Goal: Information Seeking & Learning: Learn about a topic

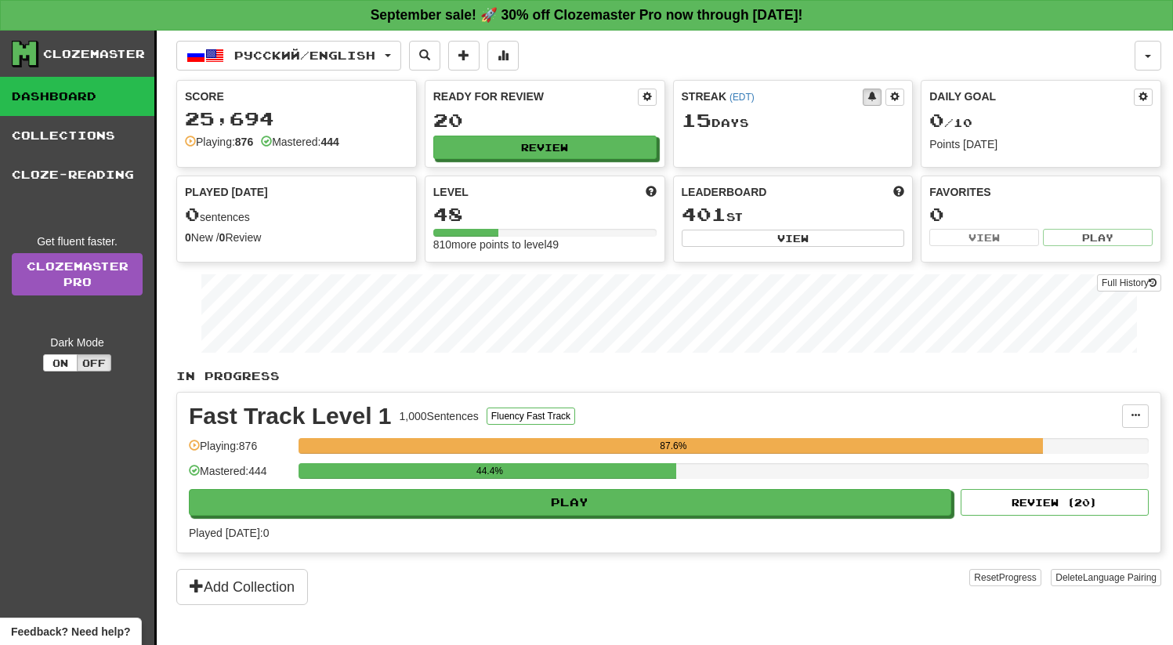
click at [553, 161] on div "Ready for Review 20 Review" at bounding box center [545, 124] width 239 height 86
click at [537, 146] on button "Review" at bounding box center [545, 148] width 223 height 24
select select "**"
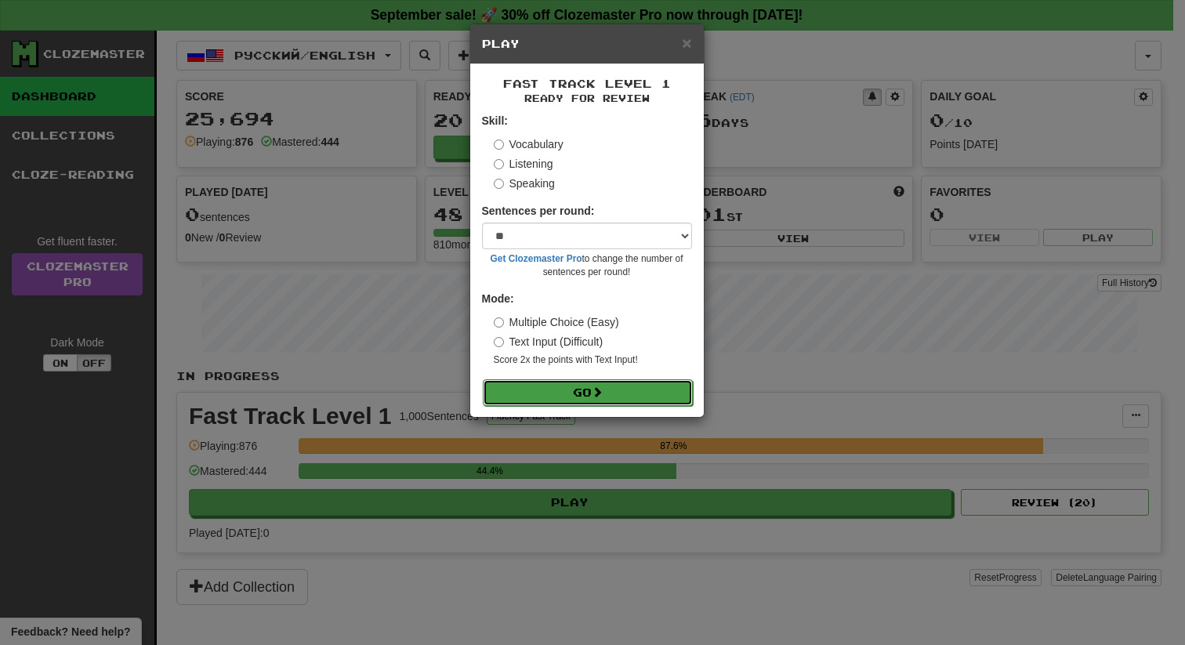
click at [580, 390] on button "Go" at bounding box center [588, 392] width 210 height 27
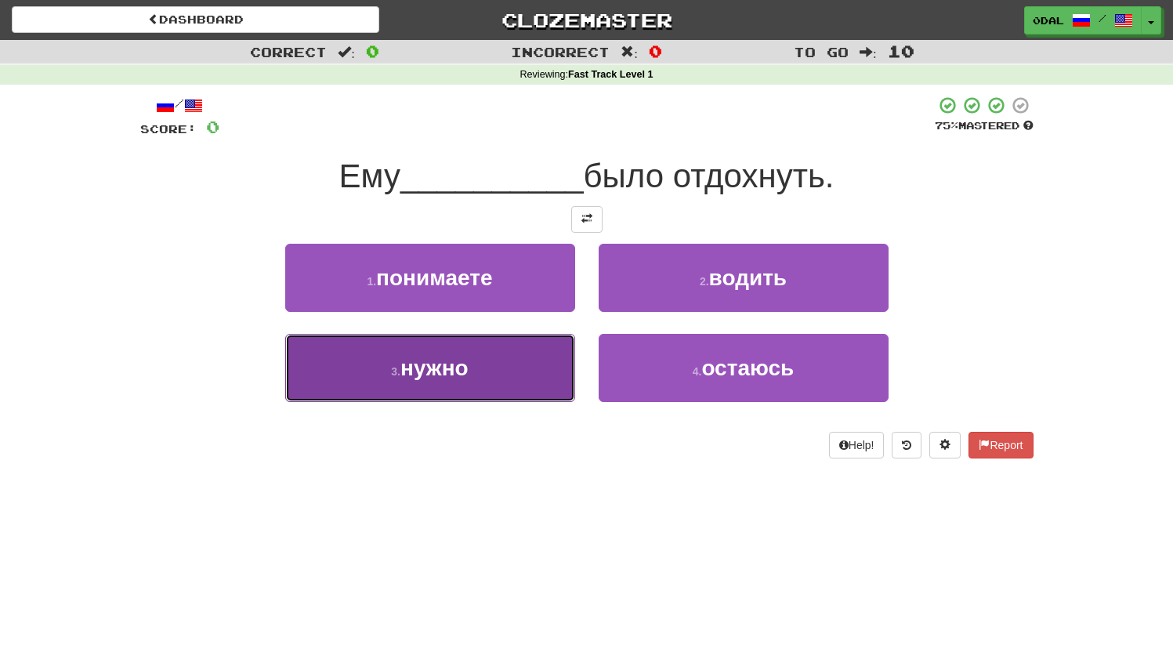
click at [477, 358] on button "3 . нужно" at bounding box center [430, 368] width 290 height 68
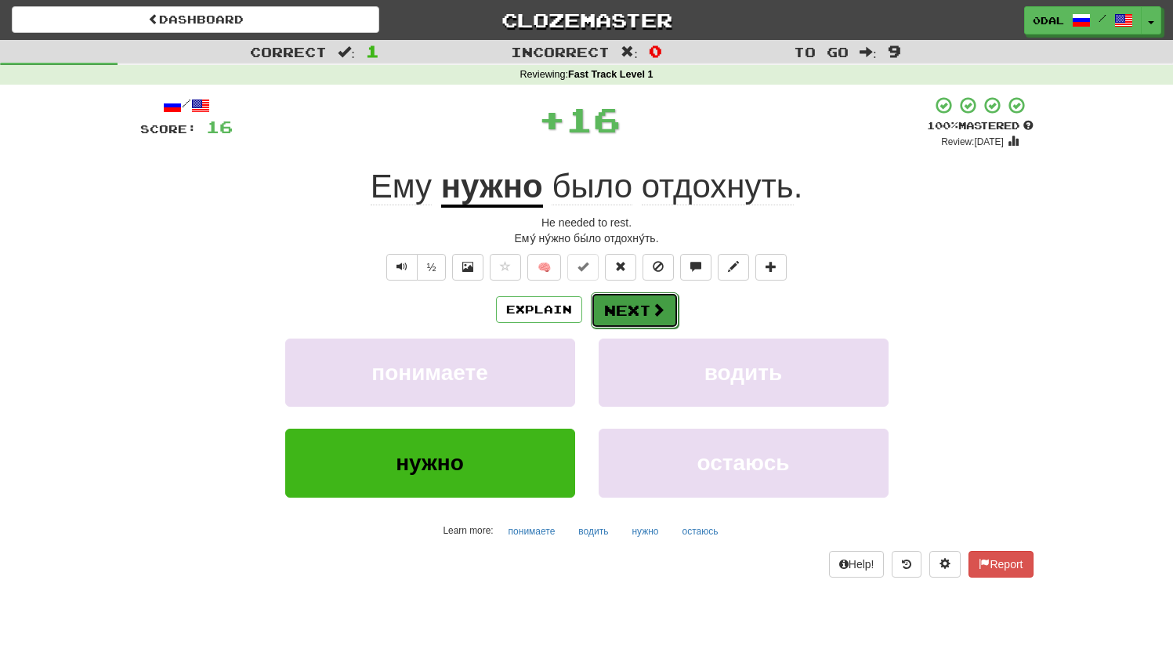
click at [625, 314] on button "Next" at bounding box center [635, 310] width 88 height 36
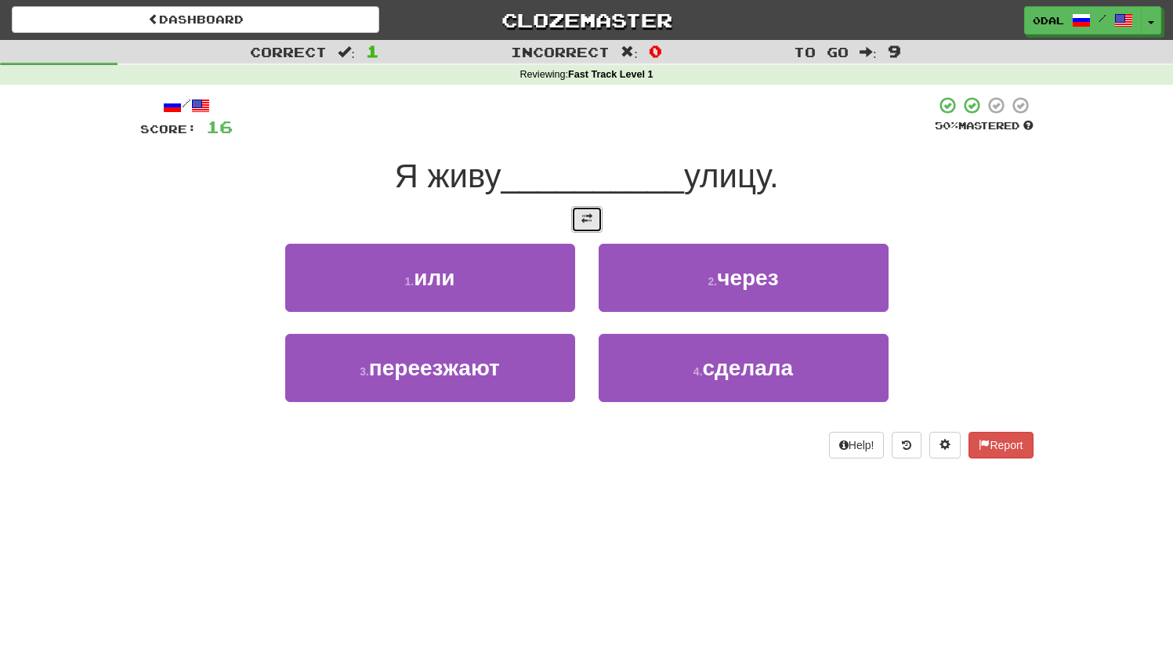
click at [585, 223] on span at bounding box center [587, 218] width 11 height 11
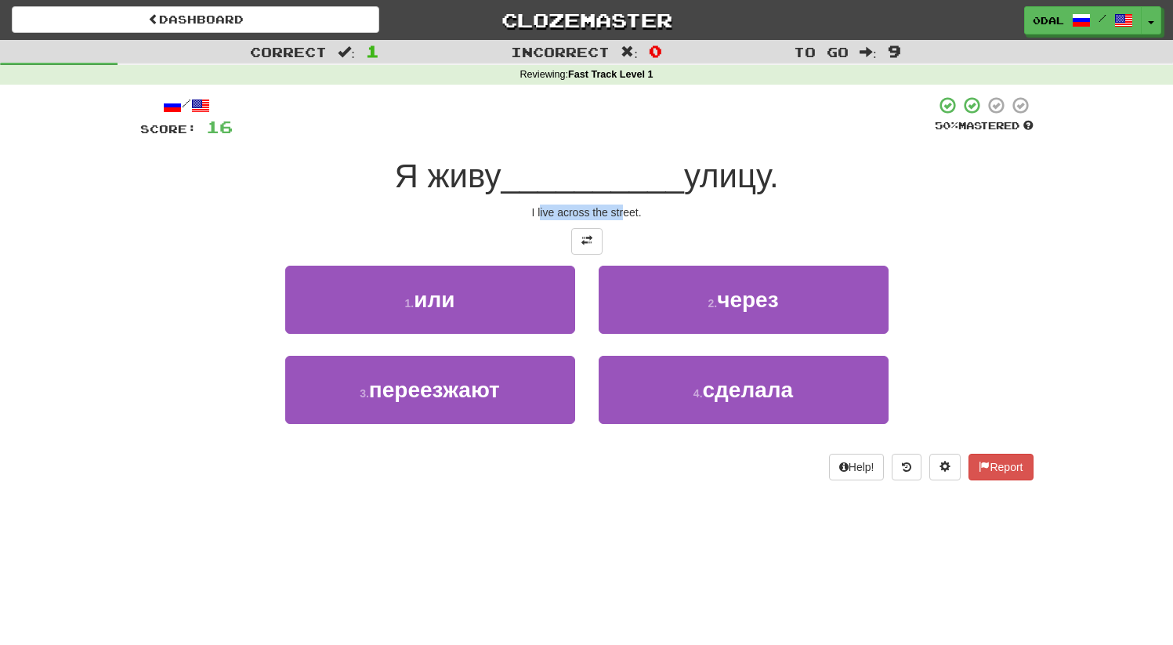
drag, startPoint x: 573, startPoint y: 212, endPoint x: 647, endPoint y: 212, distance: 73.7
click at [625, 212] on div "I live across the street." at bounding box center [586, 213] width 893 height 16
click at [690, 212] on div "I live across the street." at bounding box center [586, 213] width 893 height 16
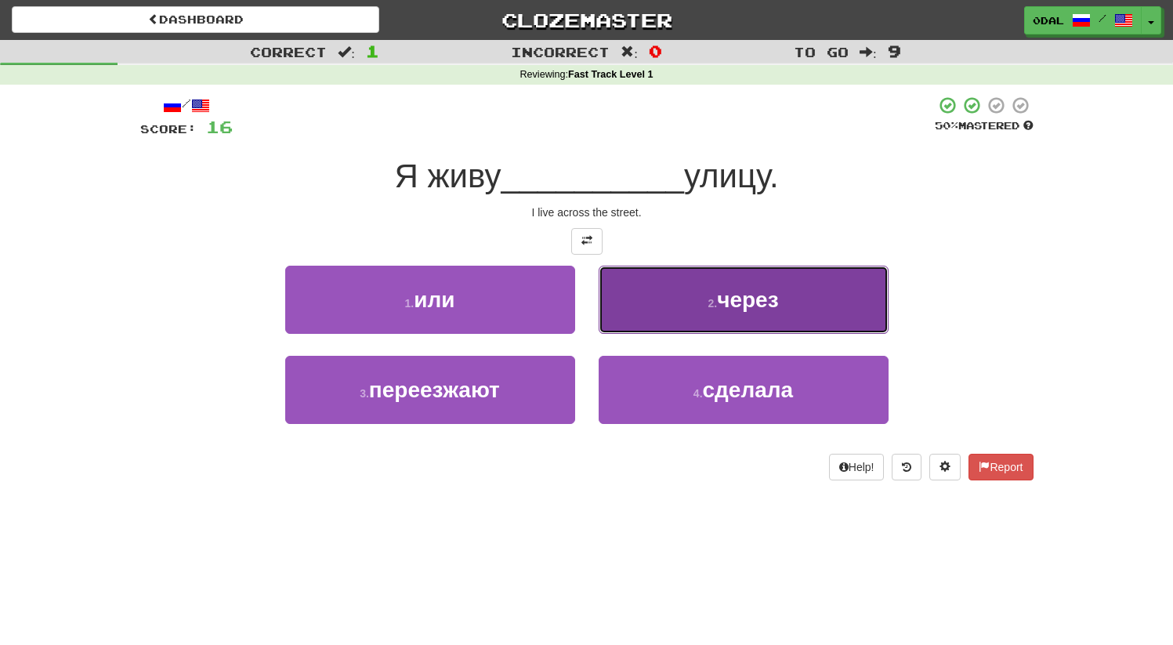
click at [796, 314] on button "2 . через" at bounding box center [744, 300] width 290 height 68
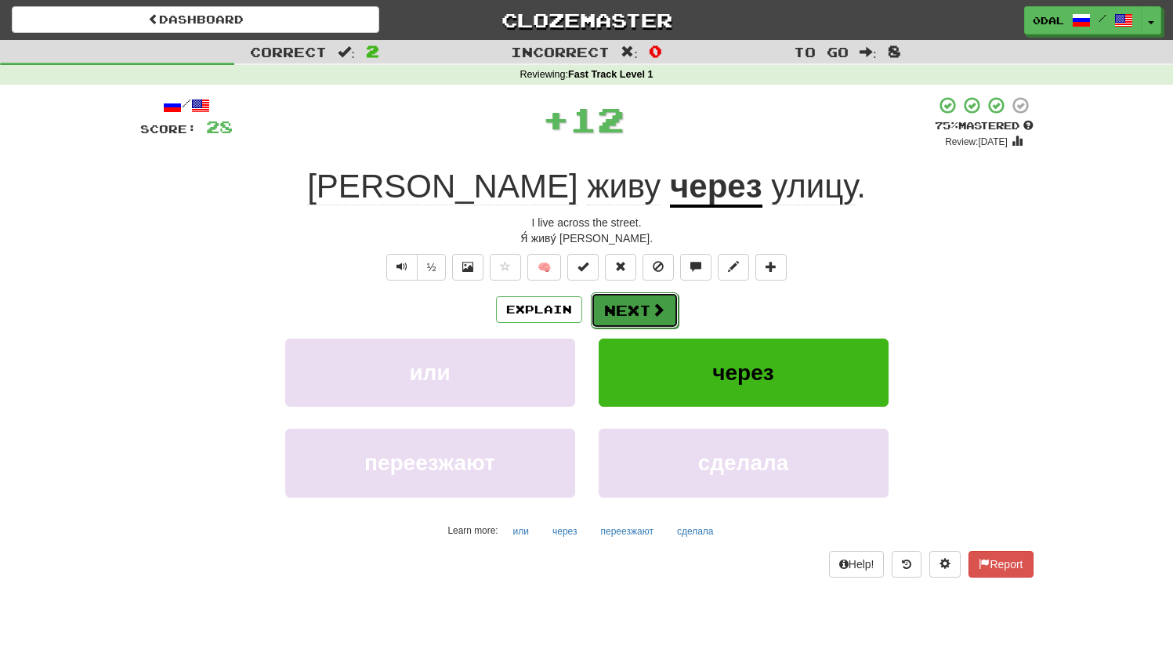
click at [629, 301] on button "Next" at bounding box center [635, 310] width 88 height 36
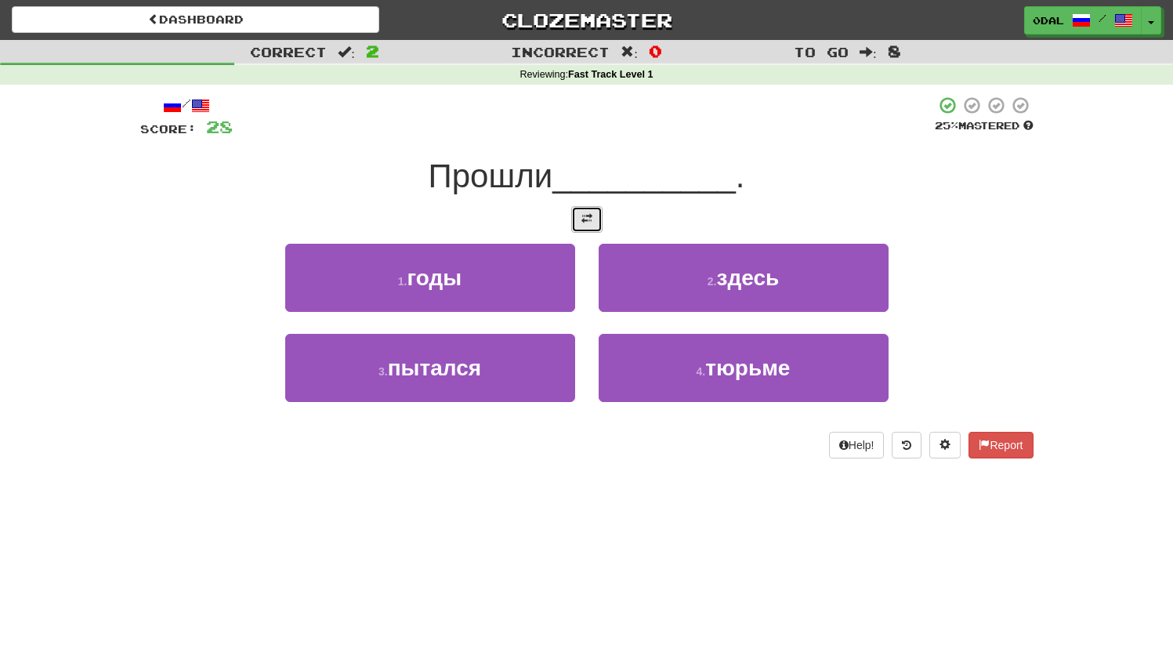
click at [578, 219] on button at bounding box center [586, 219] width 31 height 27
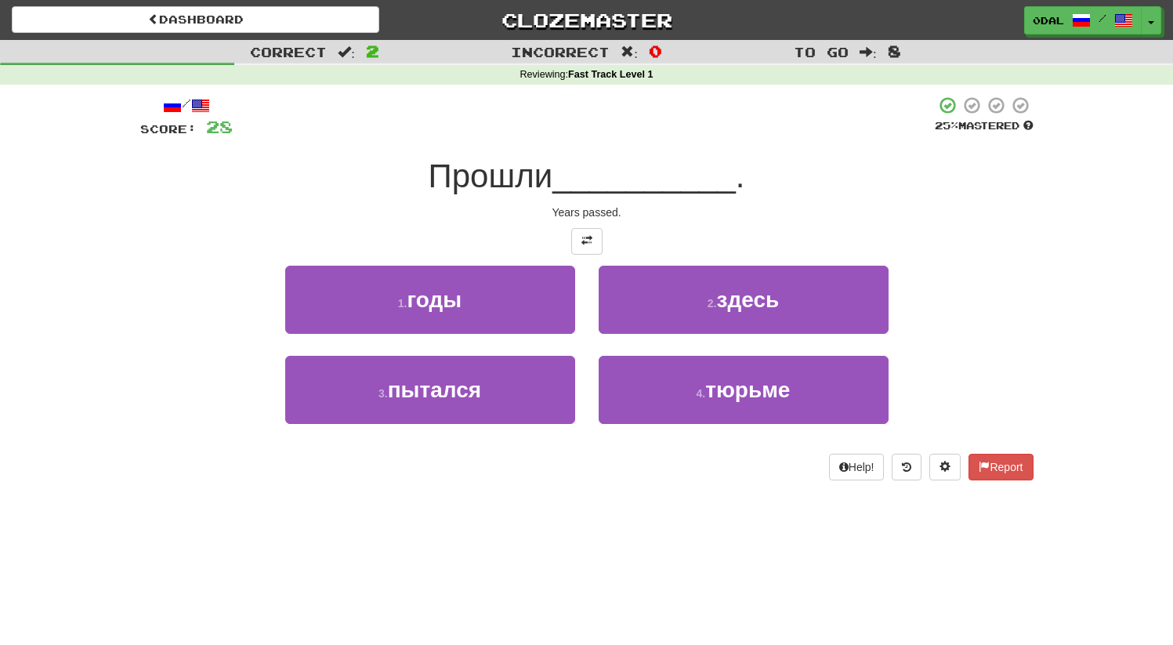
click at [592, 219] on div "/ Score: 28 25 % Mastered Прошли __________ . Years passed. 1 . годы 2 . здесь …" at bounding box center [586, 288] width 893 height 385
click at [589, 235] on span at bounding box center [587, 240] width 11 height 11
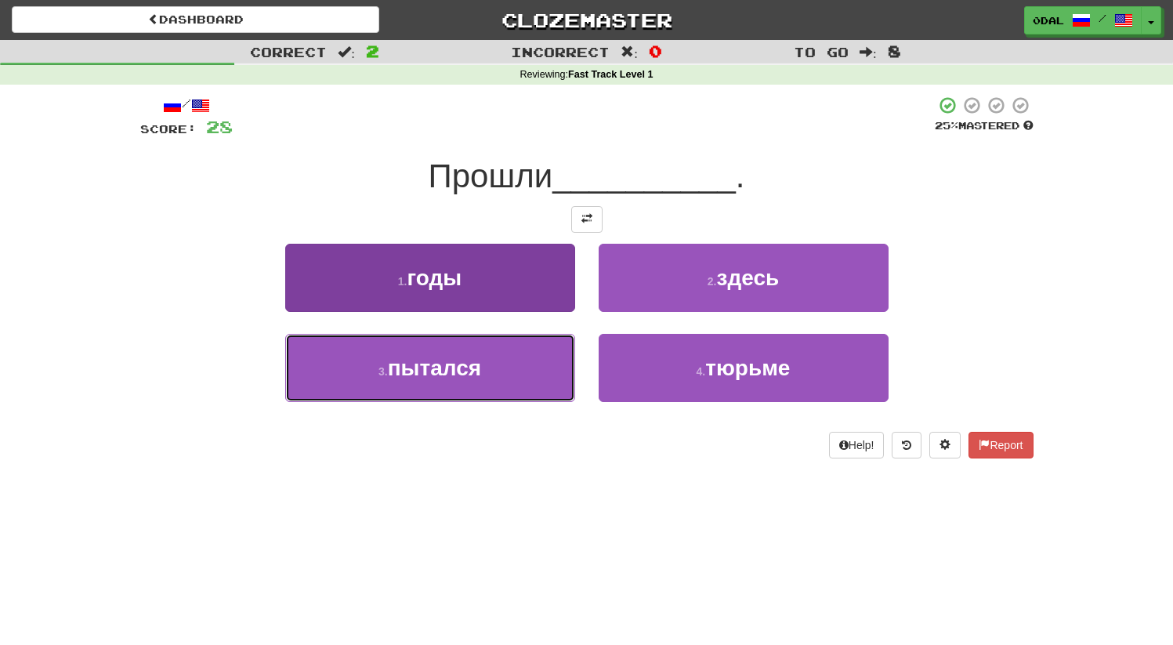
click at [498, 372] on button "3 . пытался" at bounding box center [430, 368] width 290 height 68
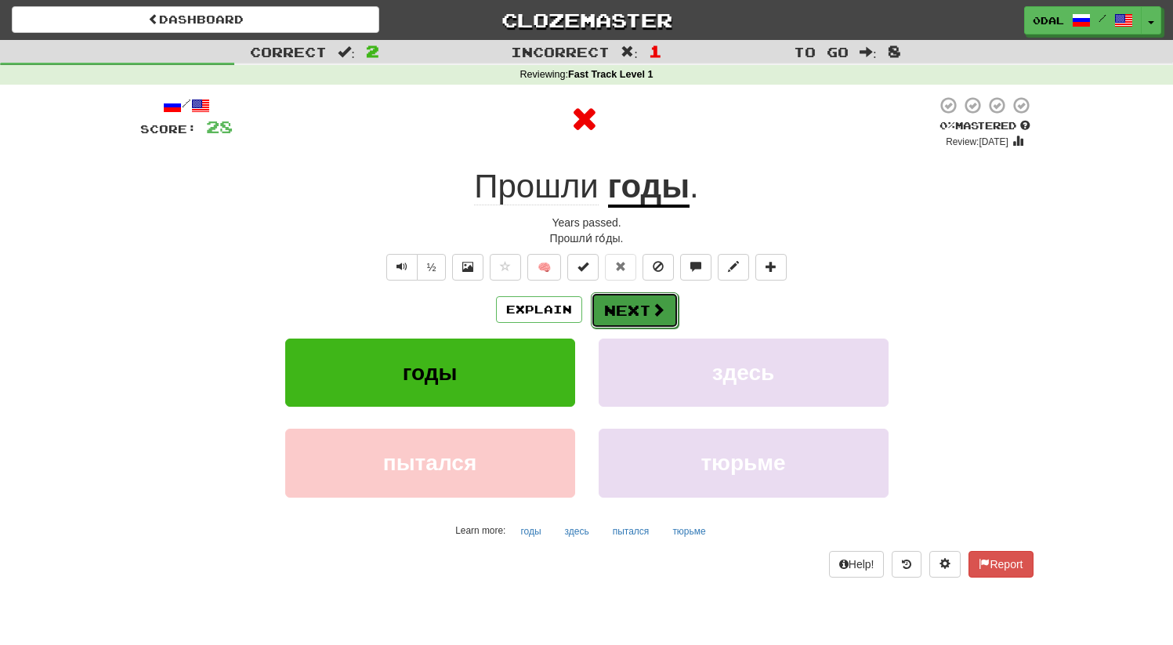
click at [651, 313] on span at bounding box center [658, 310] width 14 height 14
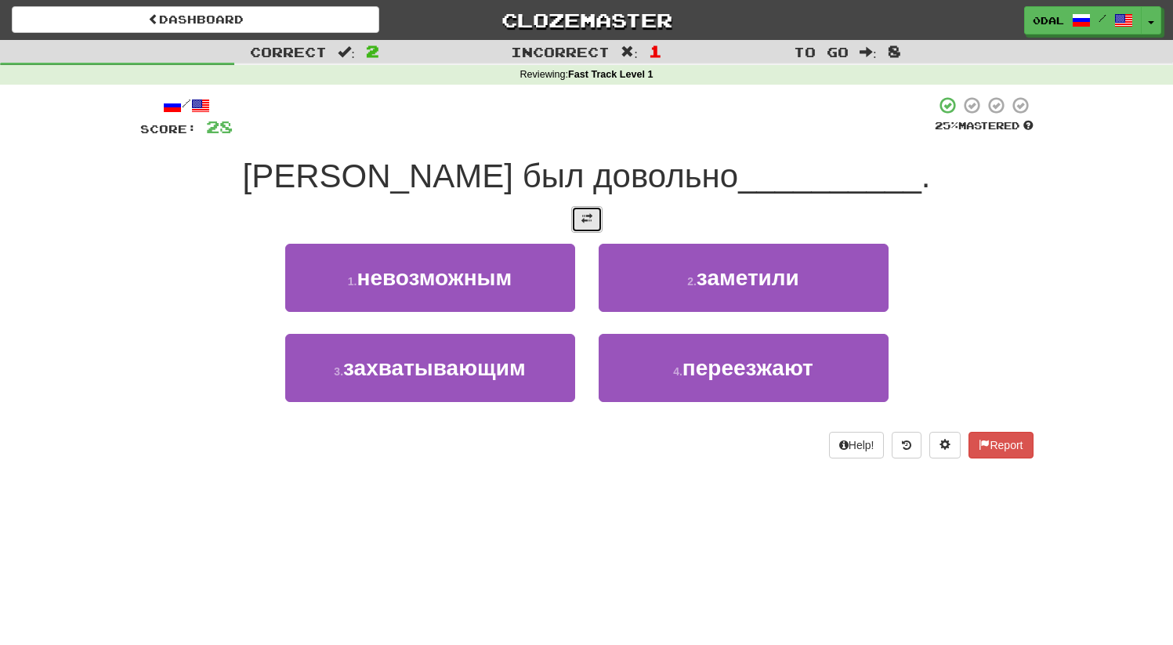
click at [576, 216] on button at bounding box center [586, 219] width 31 height 27
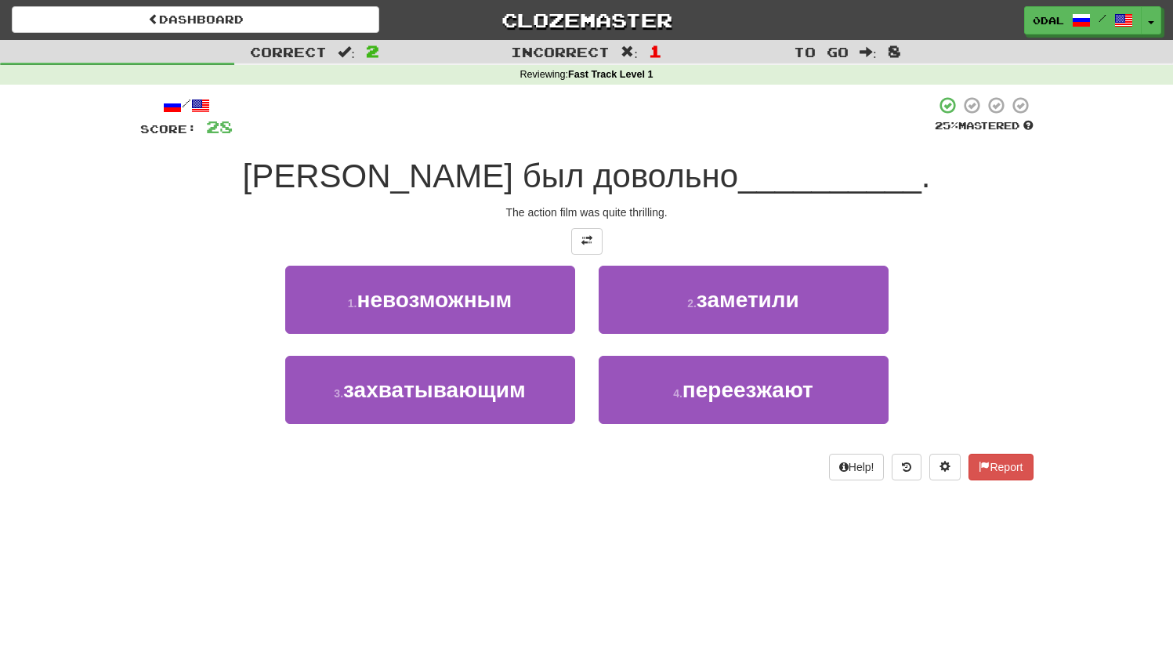
click at [585, 226] on div "/ Score: 28 25 % Mastered Боевик был довольно __________ . The action film was …" at bounding box center [586, 288] width 893 height 385
click at [582, 244] on span at bounding box center [587, 240] width 11 height 11
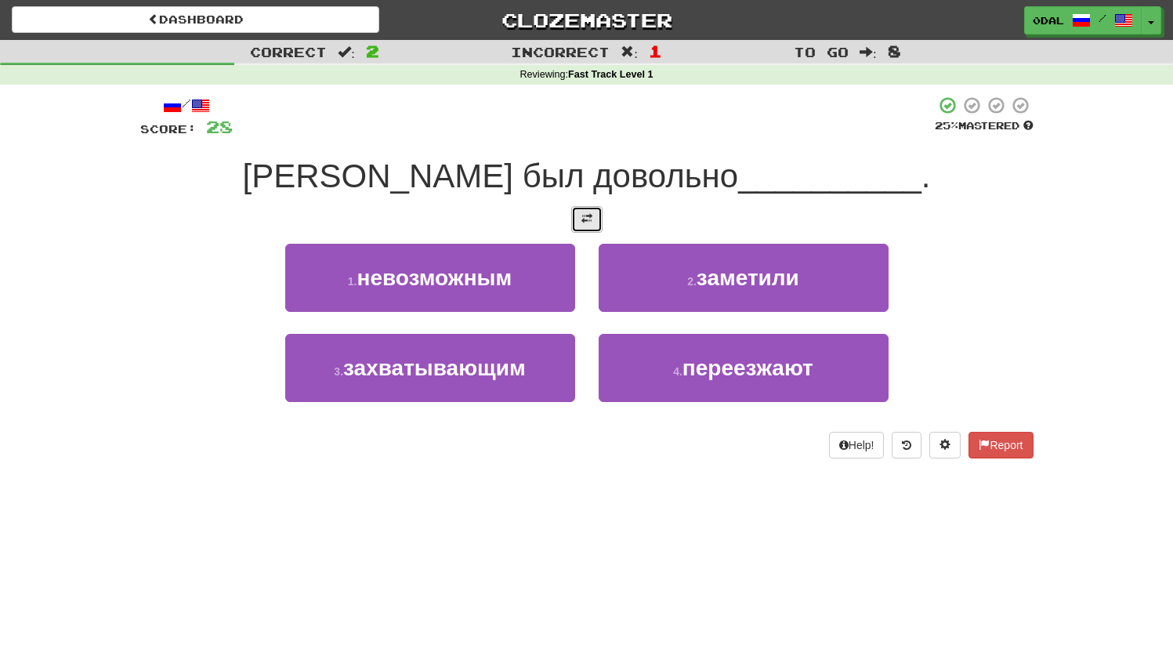
click at [581, 227] on button at bounding box center [586, 219] width 31 height 27
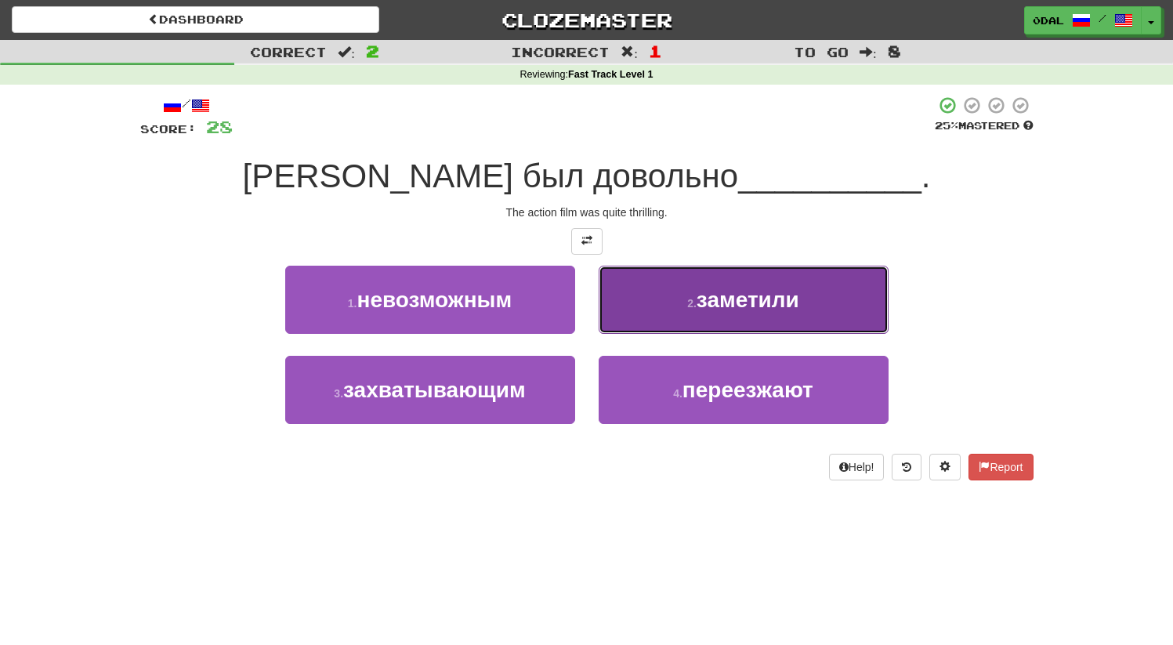
click at [755, 304] on span "заметили" at bounding box center [748, 300] width 103 height 24
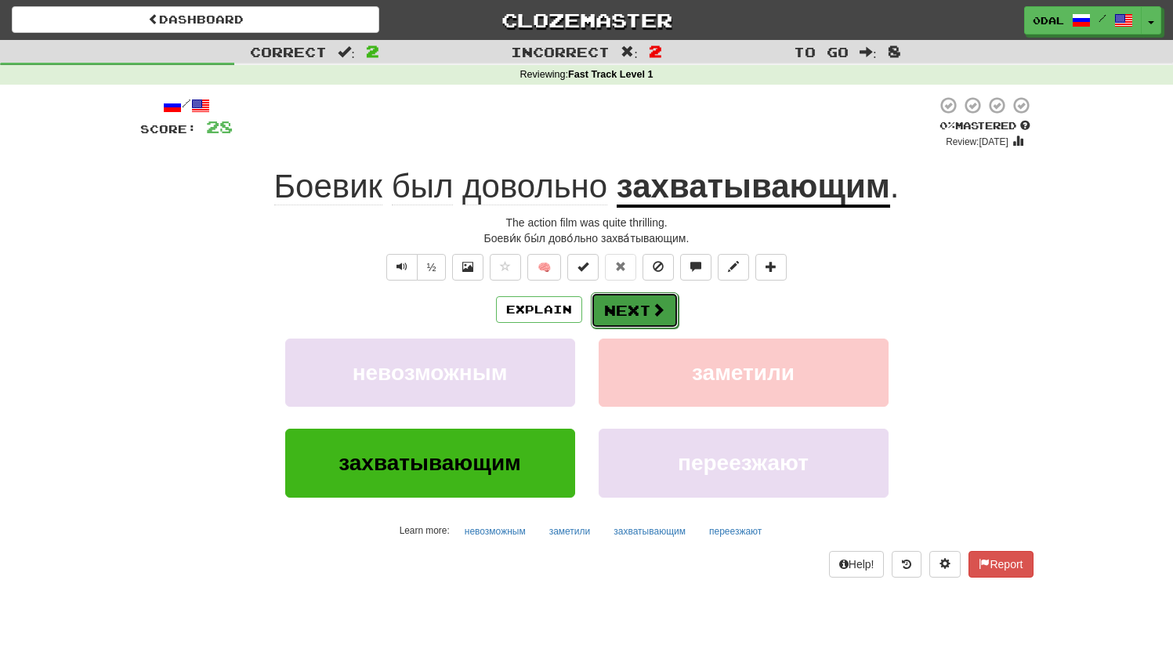
click at [621, 324] on button "Next" at bounding box center [635, 310] width 88 height 36
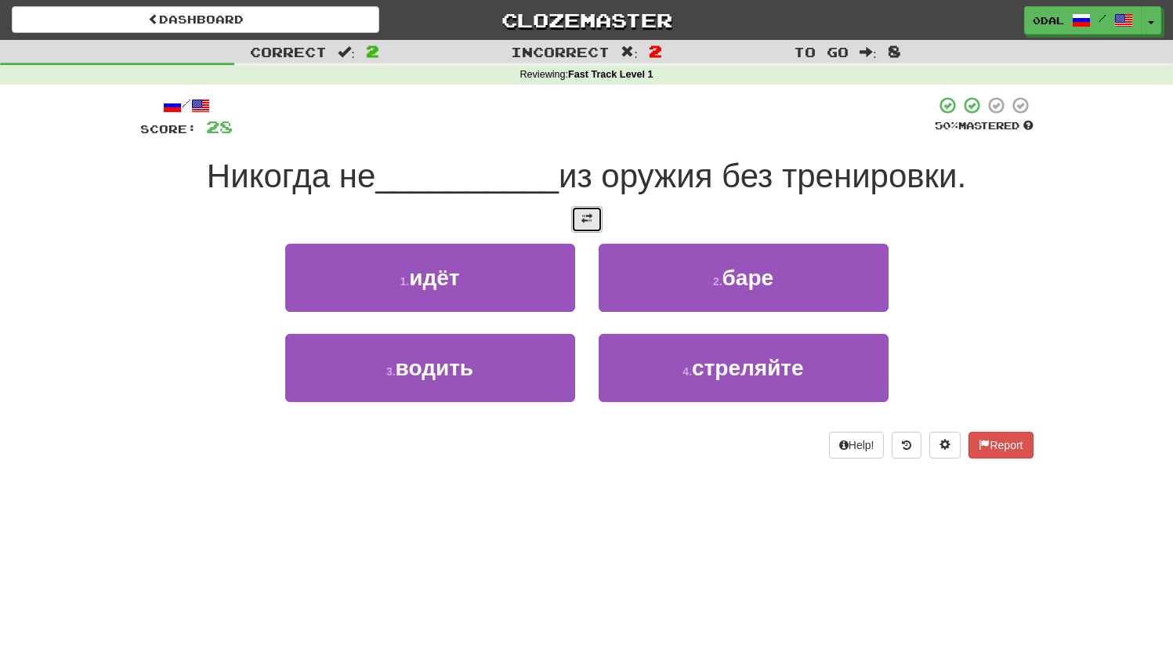
click at [587, 213] on span at bounding box center [587, 218] width 11 height 11
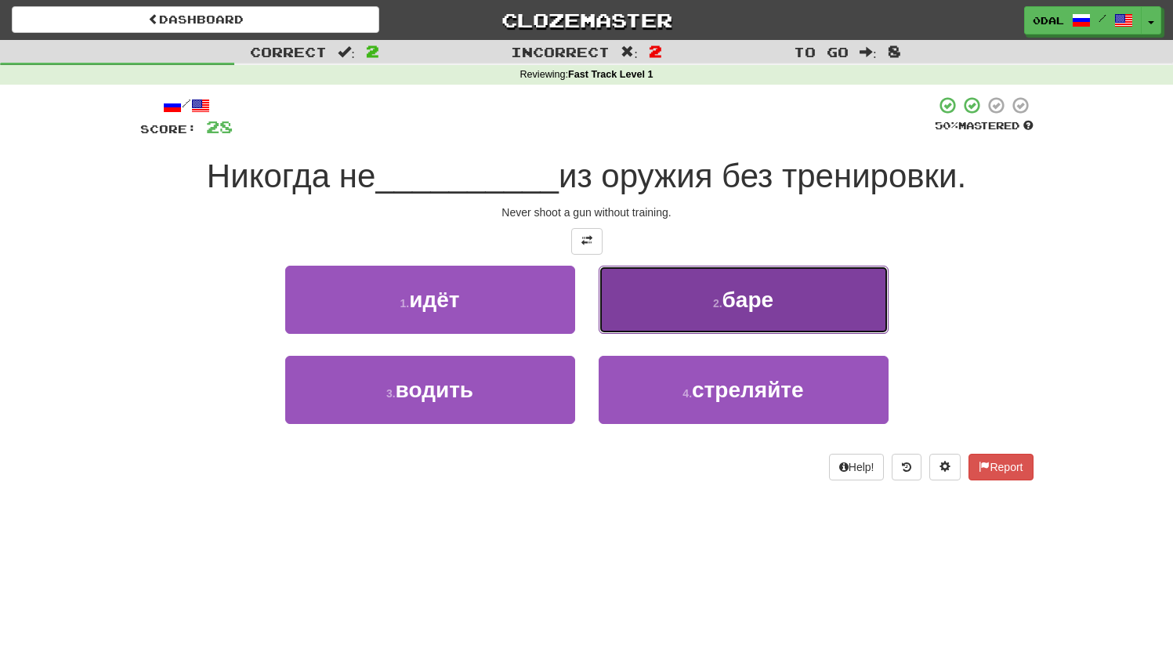
click at [784, 270] on button "2 . баре" at bounding box center [744, 300] width 290 height 68
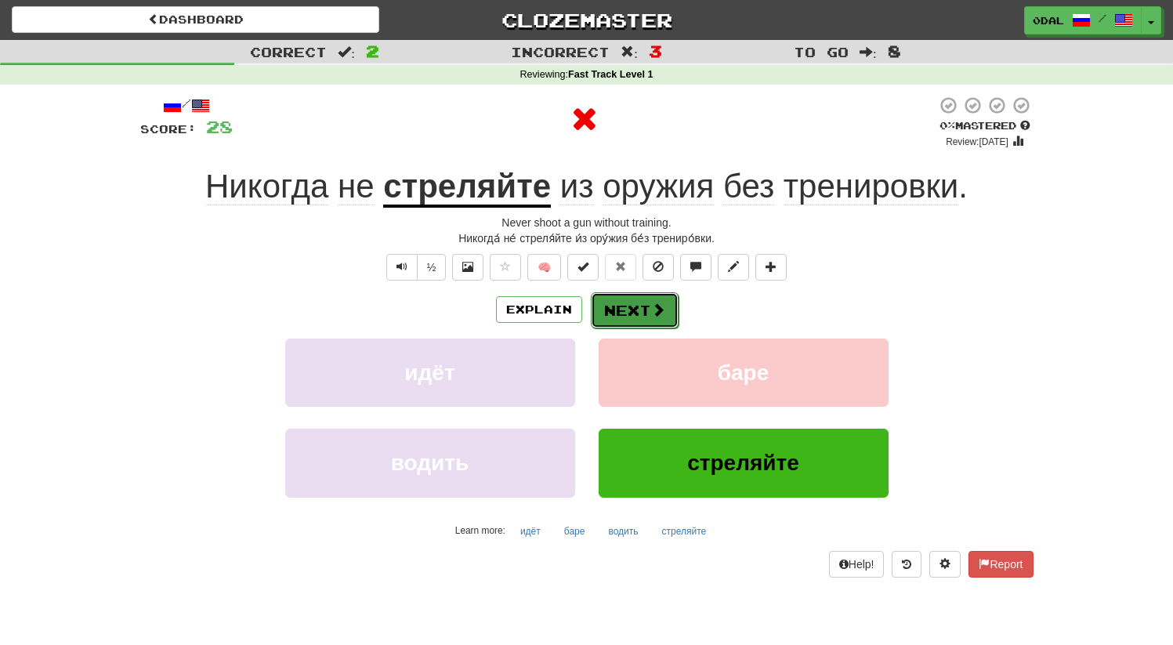
click at [634, 314] on button "Next" at bounding box center [635, 310] width 88 height 36
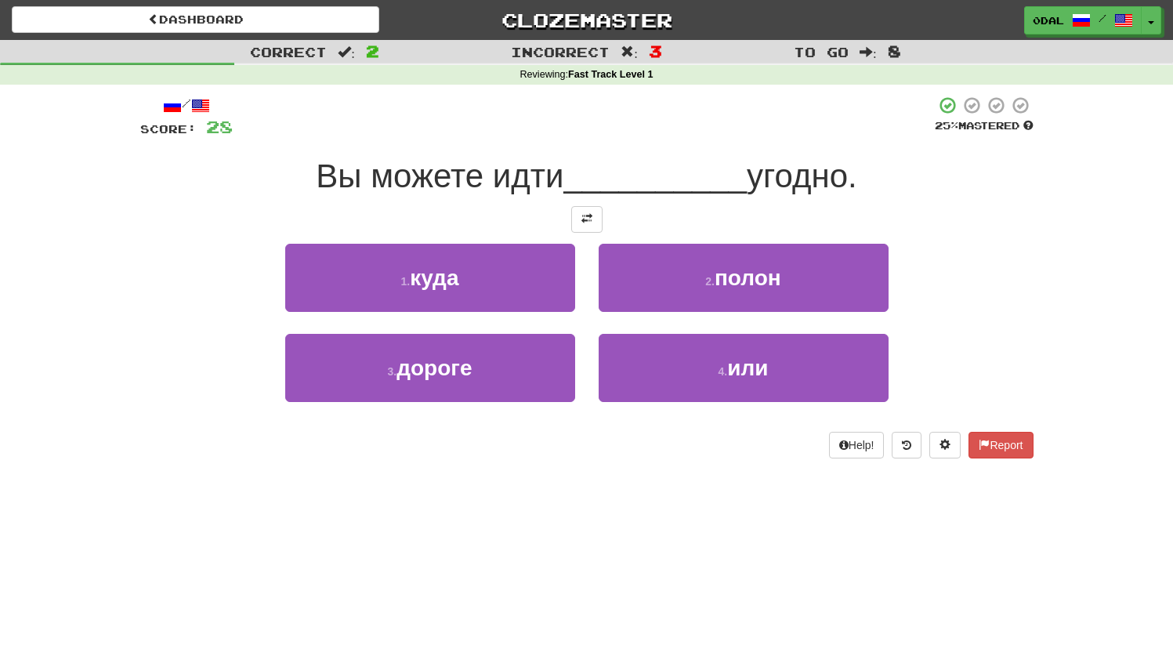
drag, startPoint x: 560, startPoint y: 225, endPoint x: 570, endPoint y: 211, distance: 17.0
click at [560, 224] on div at bounding box center [586, 219] width 893 height 27
click at [578, 216] on button at bounding box center [586, 219] width 31 height 27
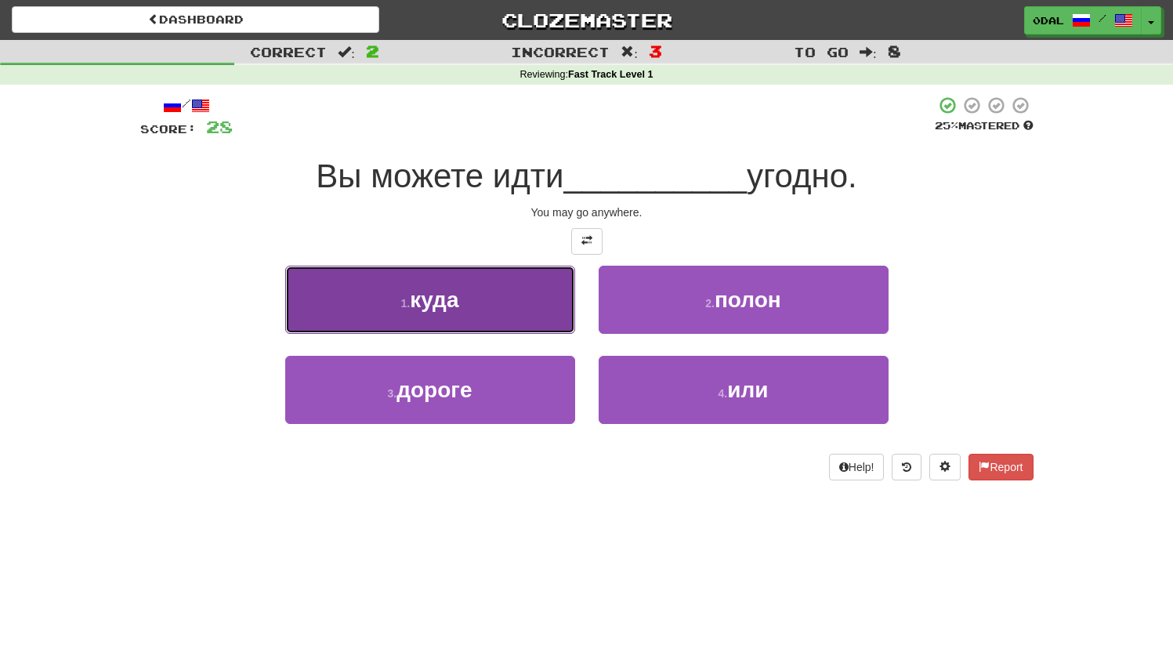
click at [523, 310] on button "1 . куда" at bounding box center [430, 300] width 290 height 68
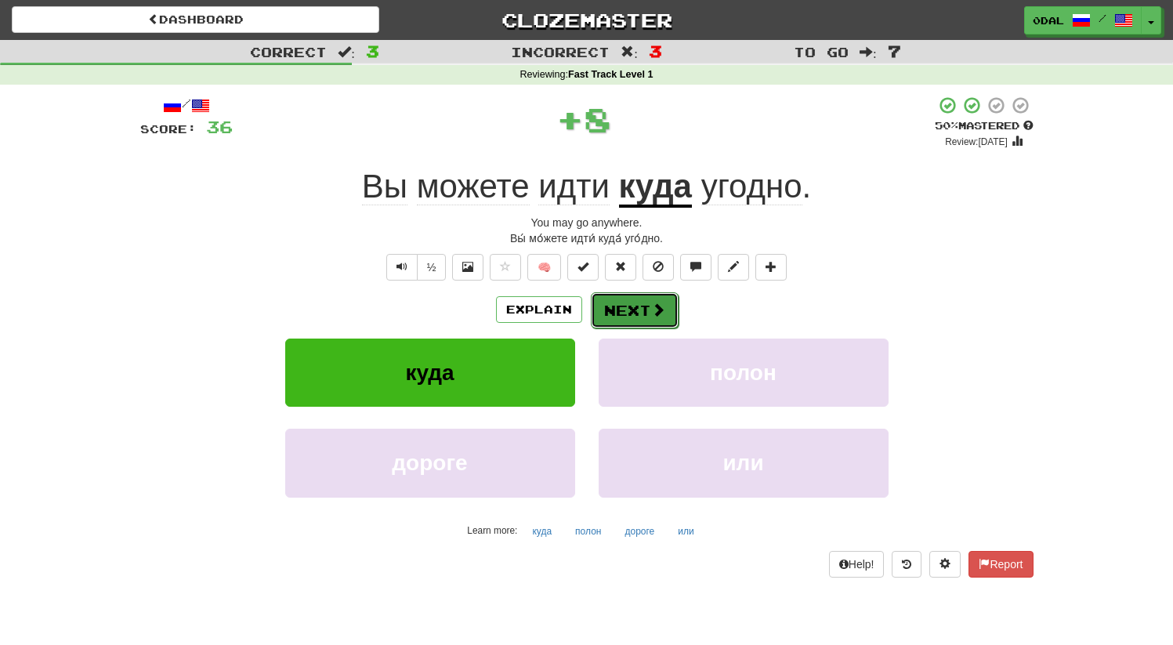
click at [630, 310] on button "Next" at bounding box center [635, 310] width 88 height 36
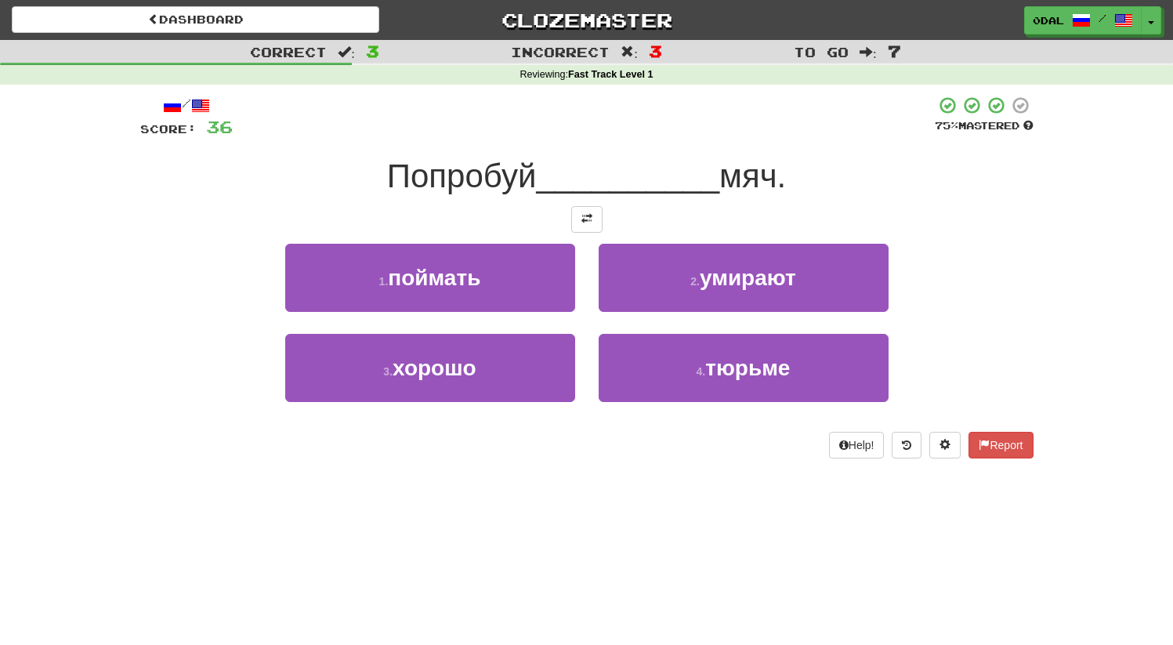
click at [600, 232] on div "/ Score: 36 75 % Mastered Попробуй __________ мяч. 1 . поймать 2 . умирают 3 . …" at bounding box center [586, 277] width 893 height 363
click at [568, 226] on div at bounding box center [586, 219] width 893 height 27
click at [599, 221] on button at bounding box center [586, 219] width 31 height 27
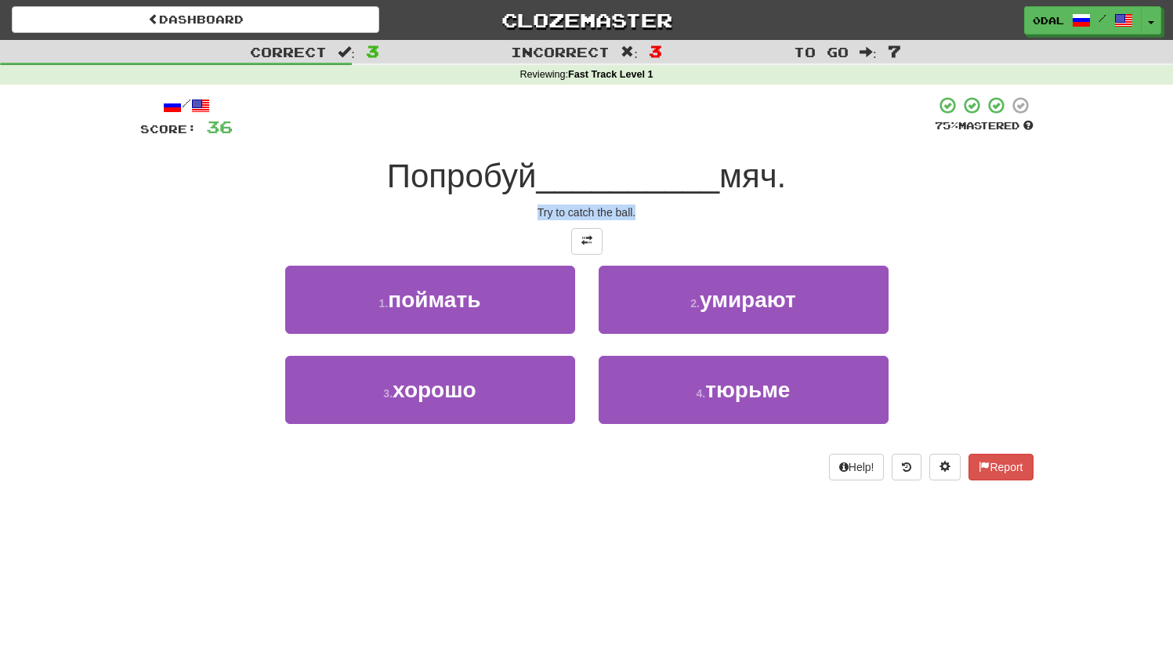
drag, startPoint x: 541, startPoint y: 212, endPoint x: 759, endPoint y: 212, distance: 217.9
click at [715, 209] on div "Try to catch the ball." at bounding box center [586, 213] width 893 height 16
click at [759, 212] on div "Try to catch the ball." at bounding box center [586, 213] width 893 height 16
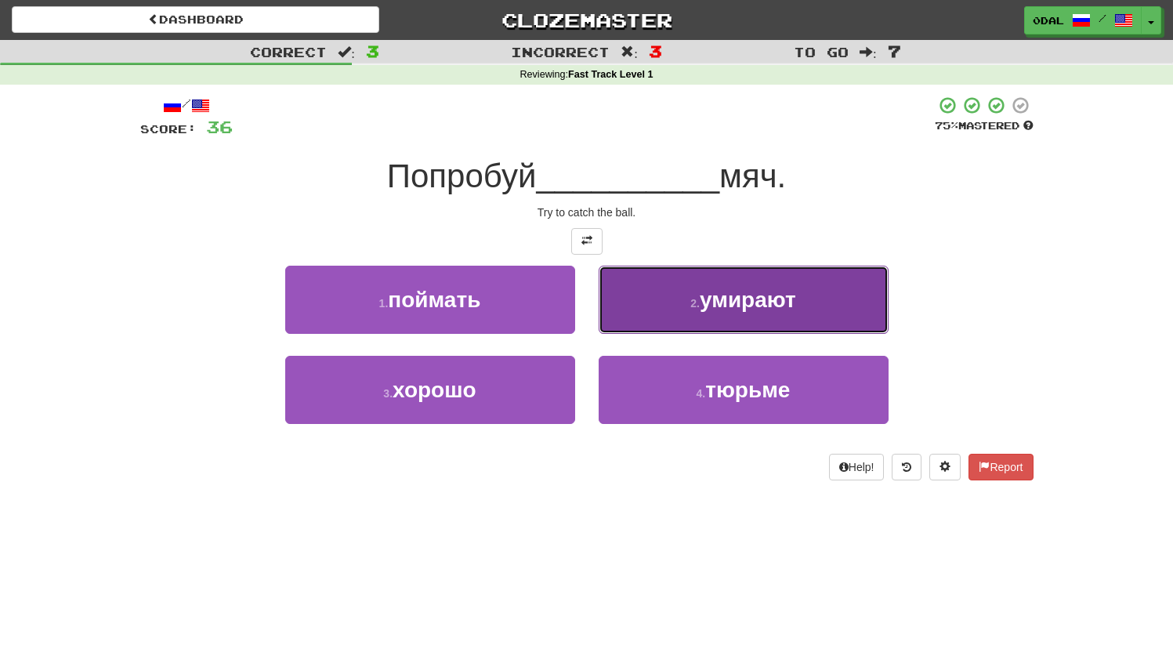
click at [689, 311] on button "2 . умирают" at bounding box center [744, 300] width 290 height 68
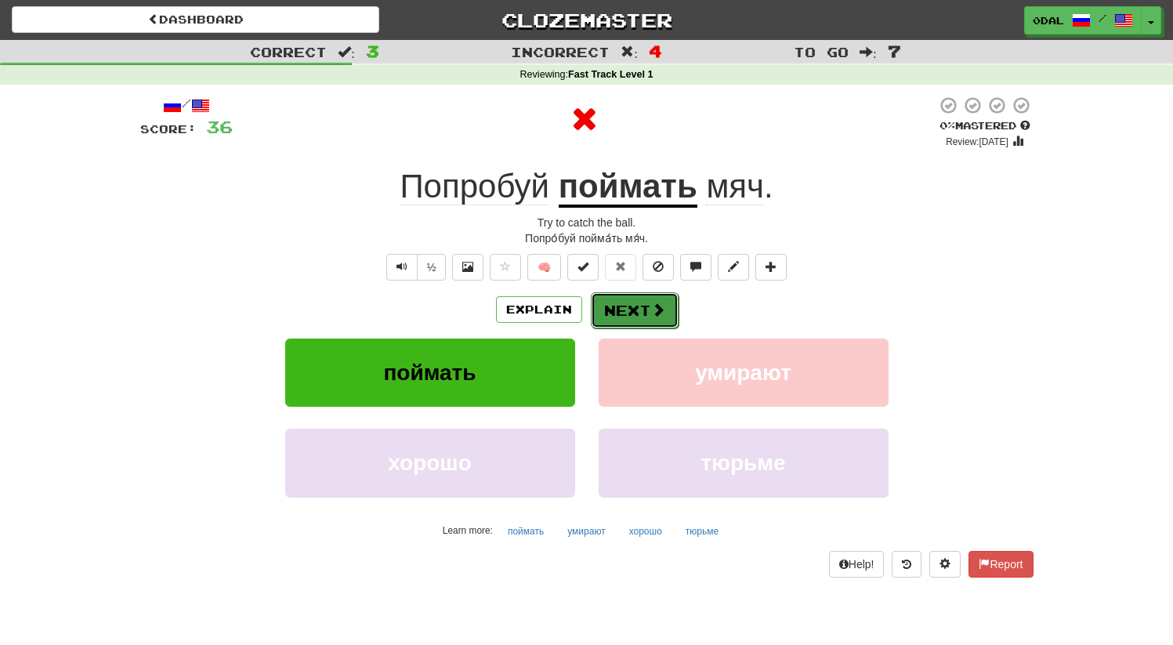
click at [607, 310] on button "Next" at bounding box center [635, 310] width 88 height 36
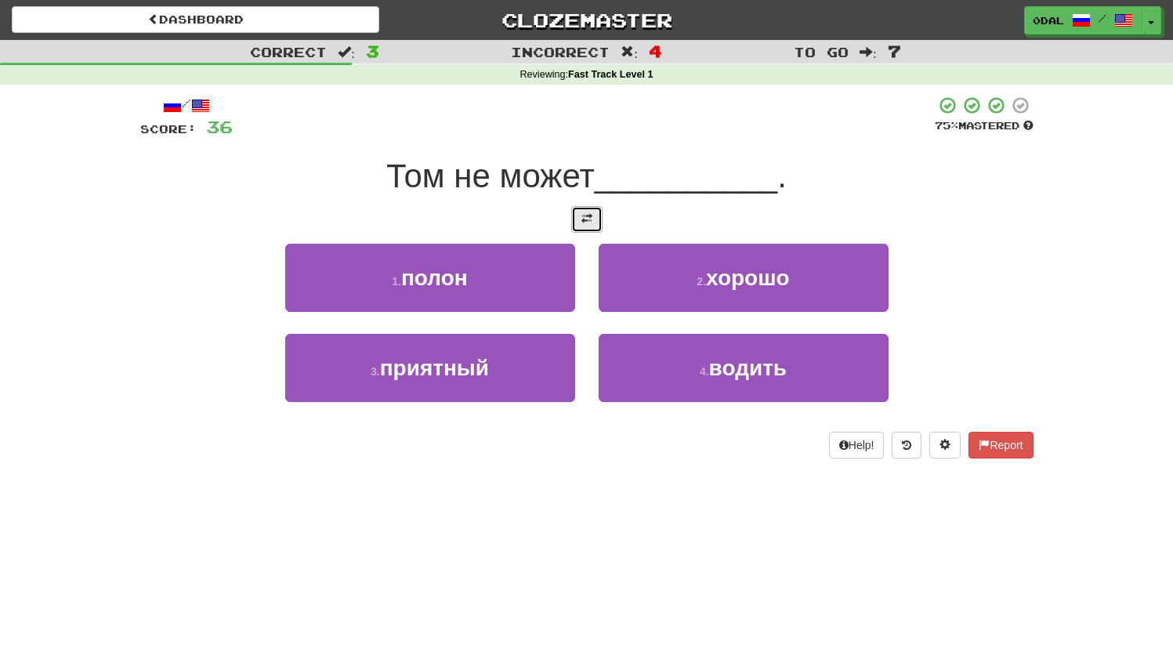
drag, startPoint x: 583, startPoint y: 210, endPoint x: 597, endPoint y: 203, distance: 15.8
click at [583, 209] on button at bounding box center [586, 219] width 31 height 27
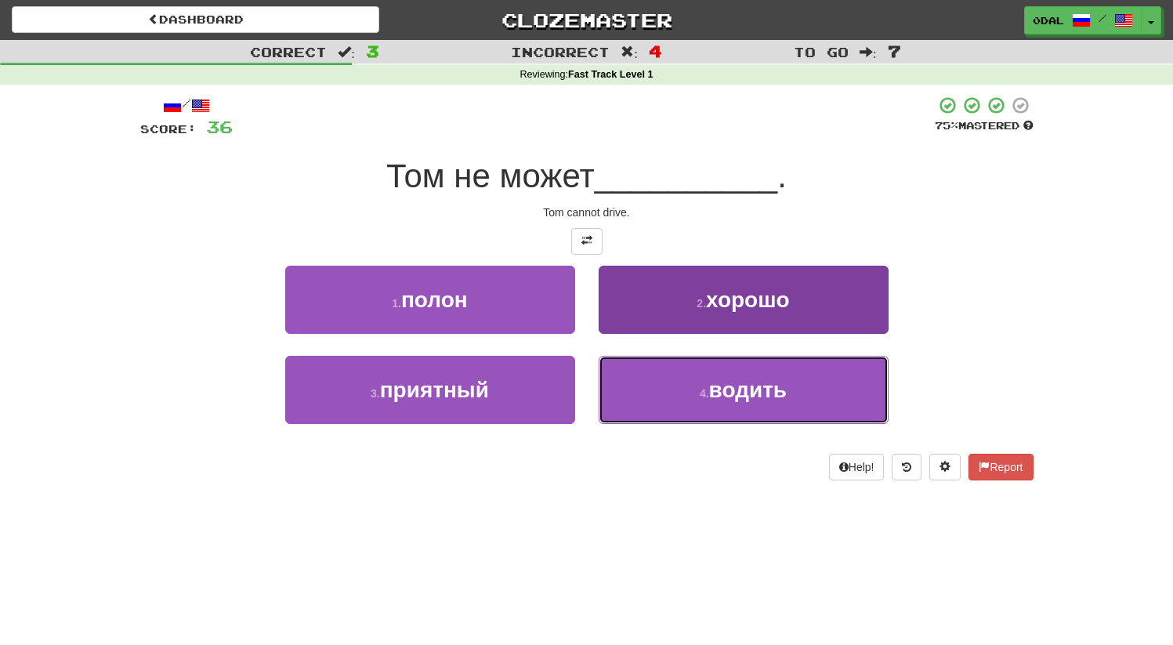
click at [810, 392] on button "4 . водить" at bounding box center [744, 390] width 290 height 68
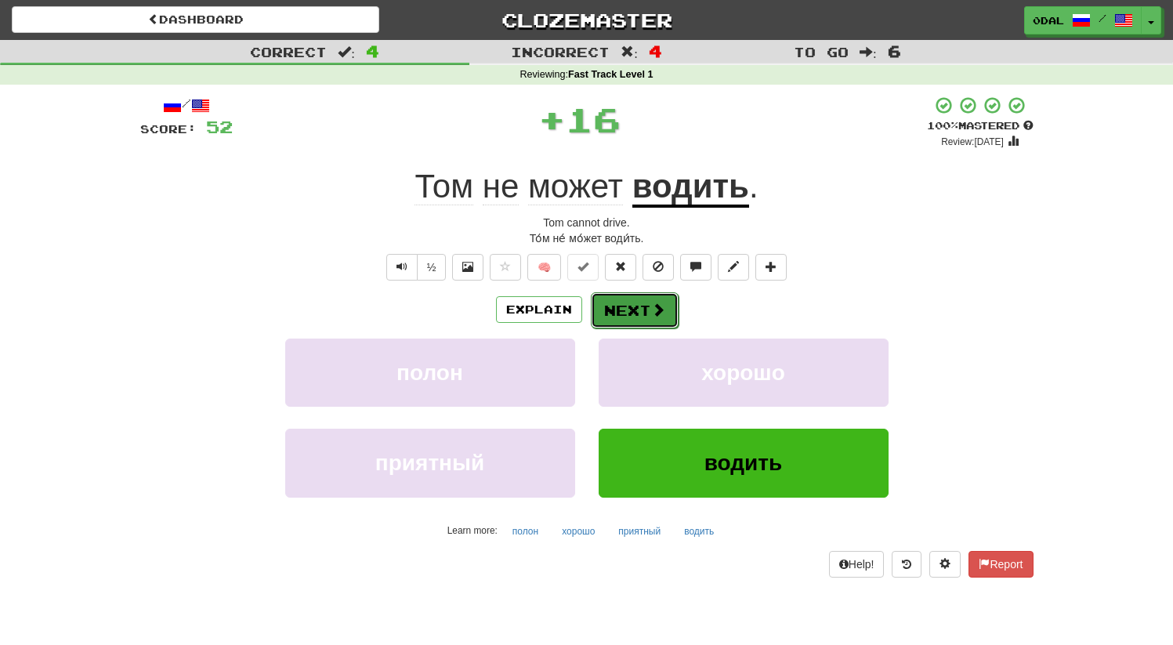
click at [625, 323] on button "Next" at bounding box center [635, 310] width 88 height 36
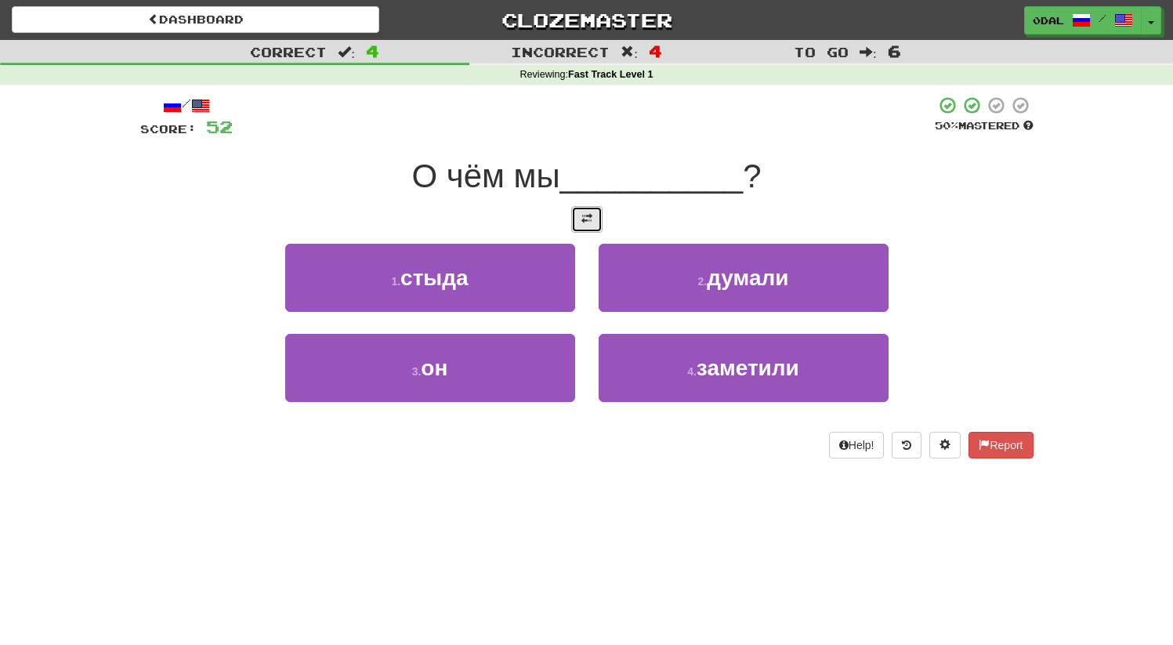
click at [582, 218] on span at bounding box center [587, 218] width 11 height 11
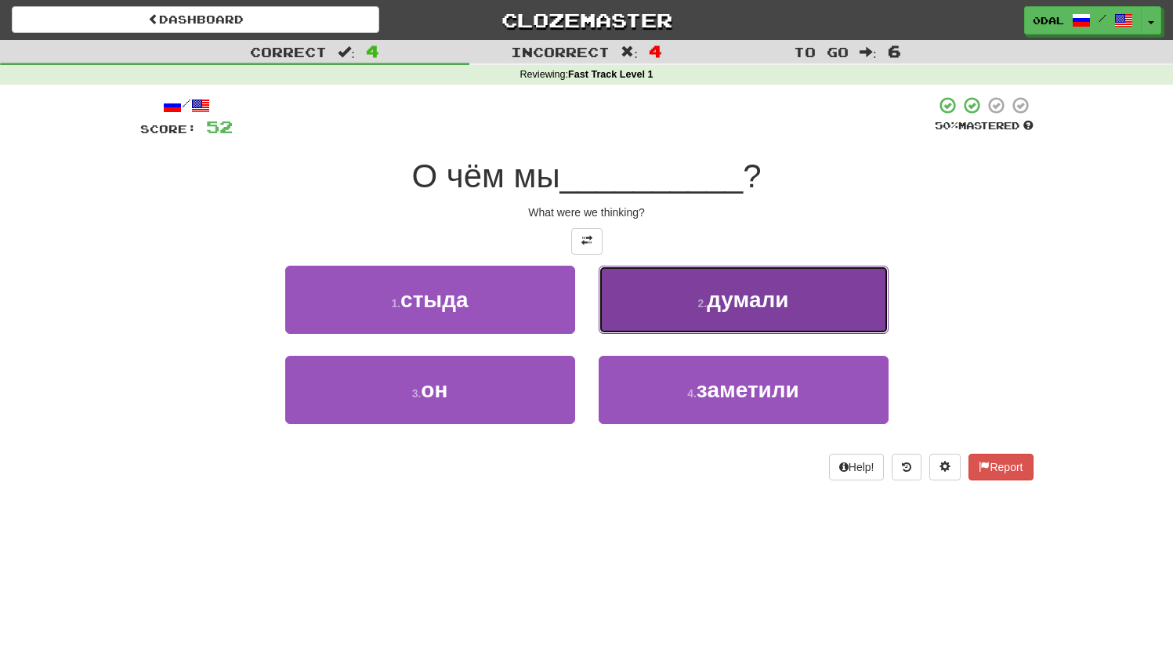
click at [694, 310] on button "2 . думали" at bounding box center [744, 300] width 290 height 68
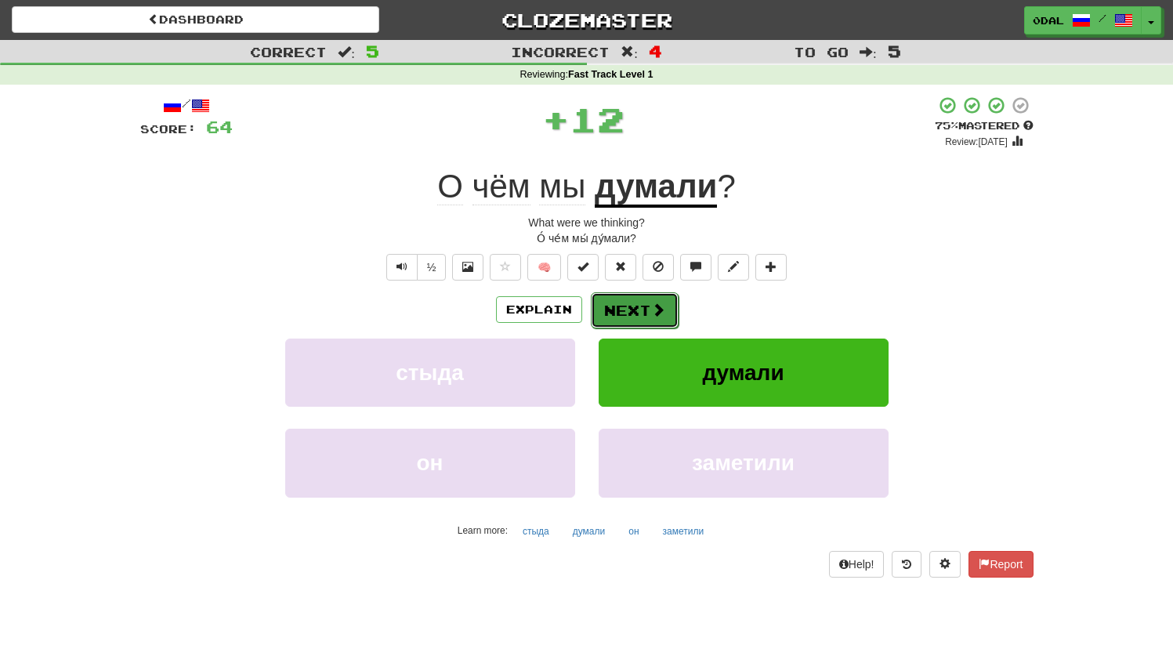
click at [620, 310] on button "Next" at bounding box center [635, 310] width 88 height 36
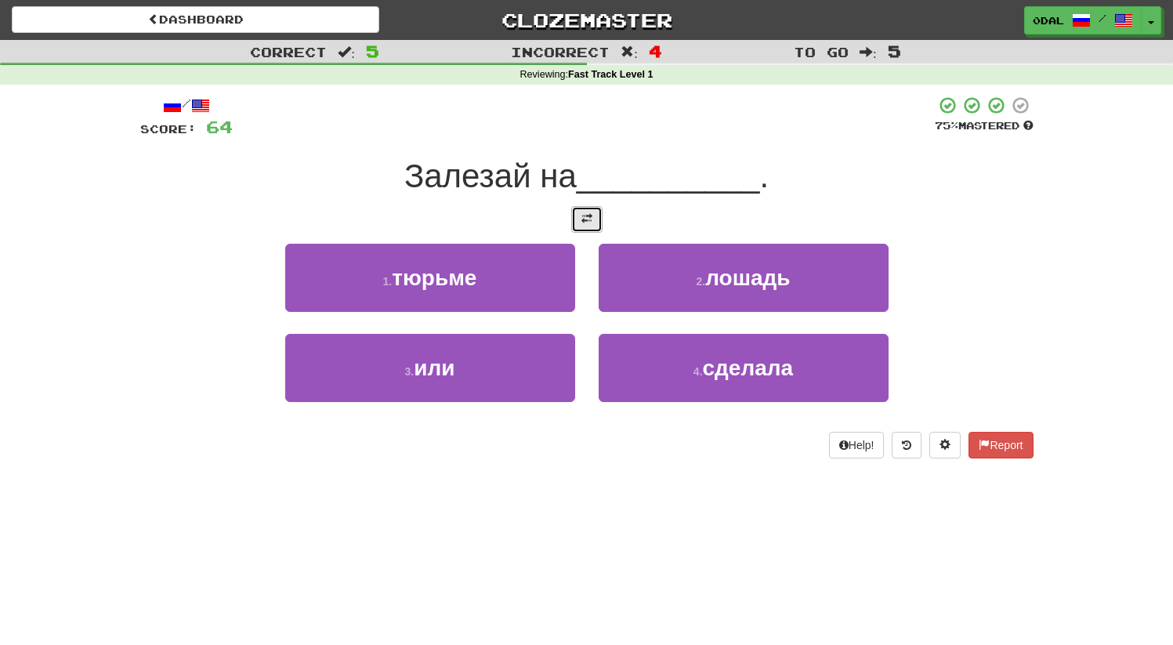
click at [593, 212] on button at bounding box center [586, 219] width 31 height 27
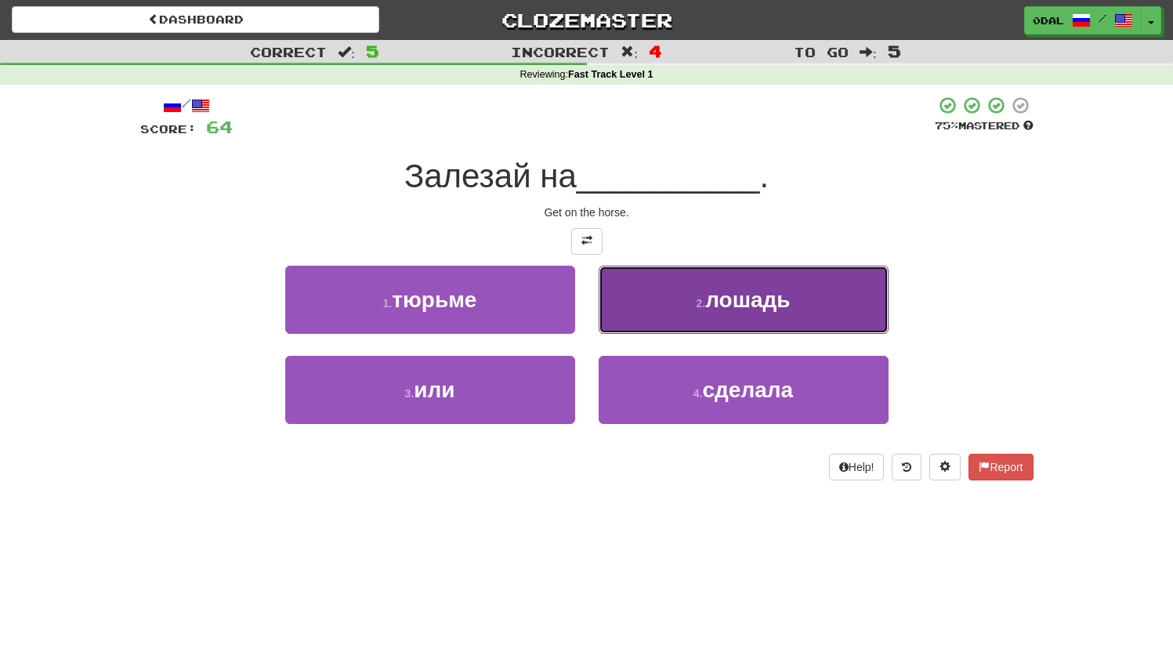
click at [715, 300] on span "лошадь" at bounding box center [747, 300] width 85 height 24
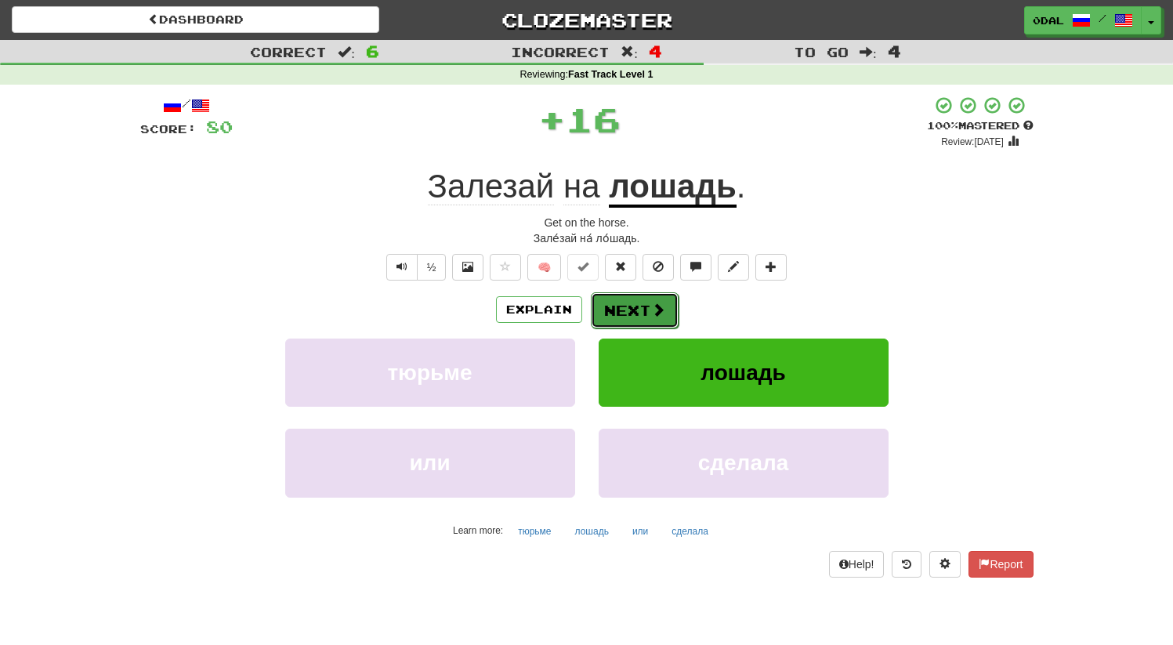
click at [635, 306] on button "Next" at bounding box center [635, 310] width 88 height 36
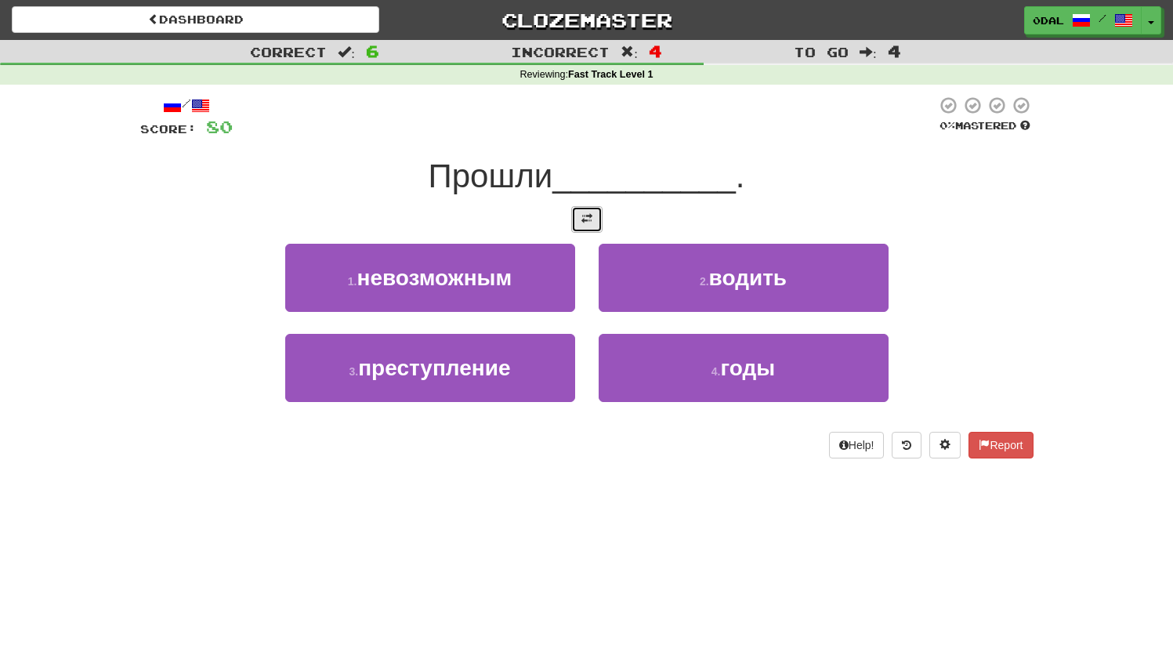
click at [582, 210] on button at bounding box center [586, 219] width 31 height 27
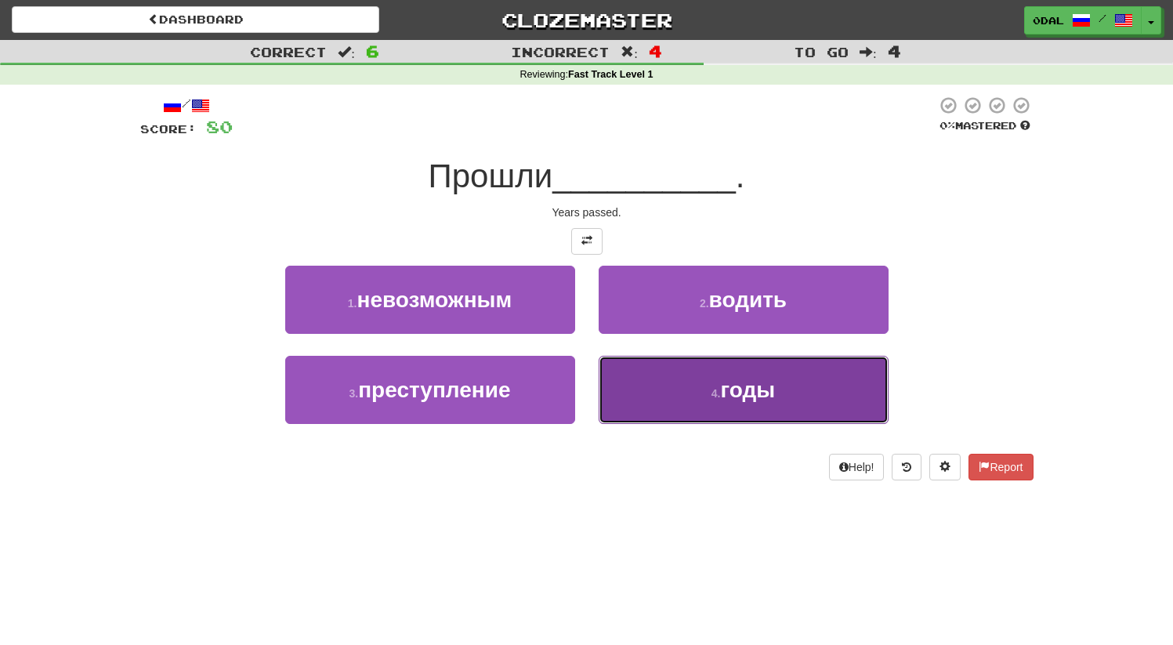
click at [723, 397] on span "годы" at bounding box center [747, 390] width 55 height 24
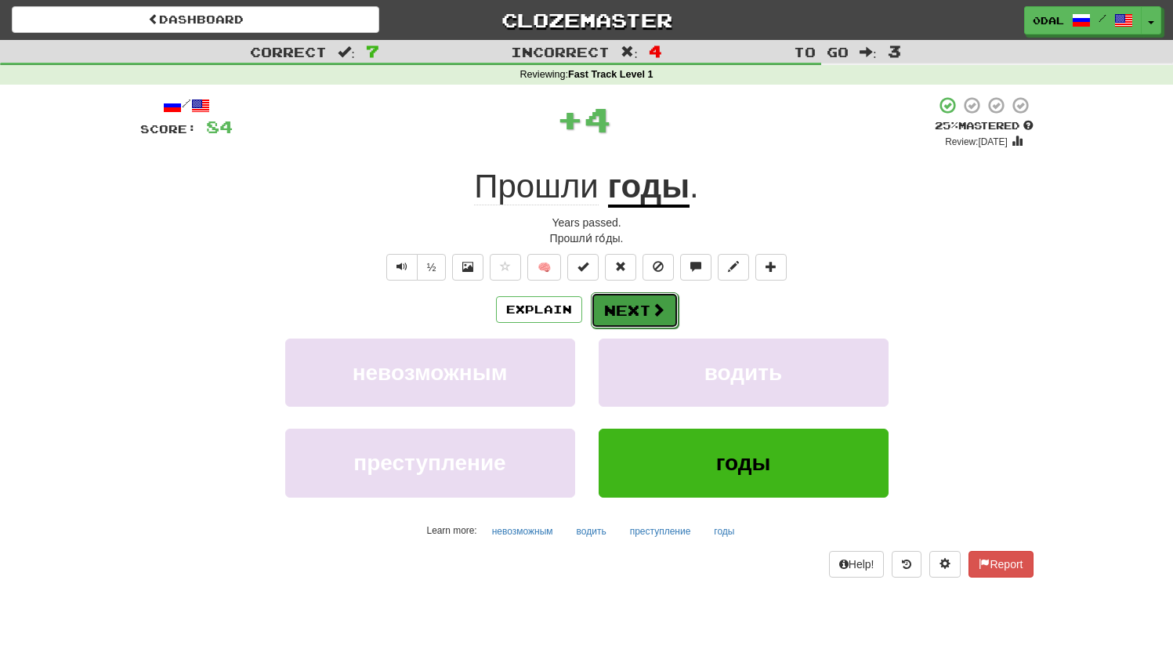
click at [629, 314] on button "Next" at bounding box center [635, 310] width 88 height 36
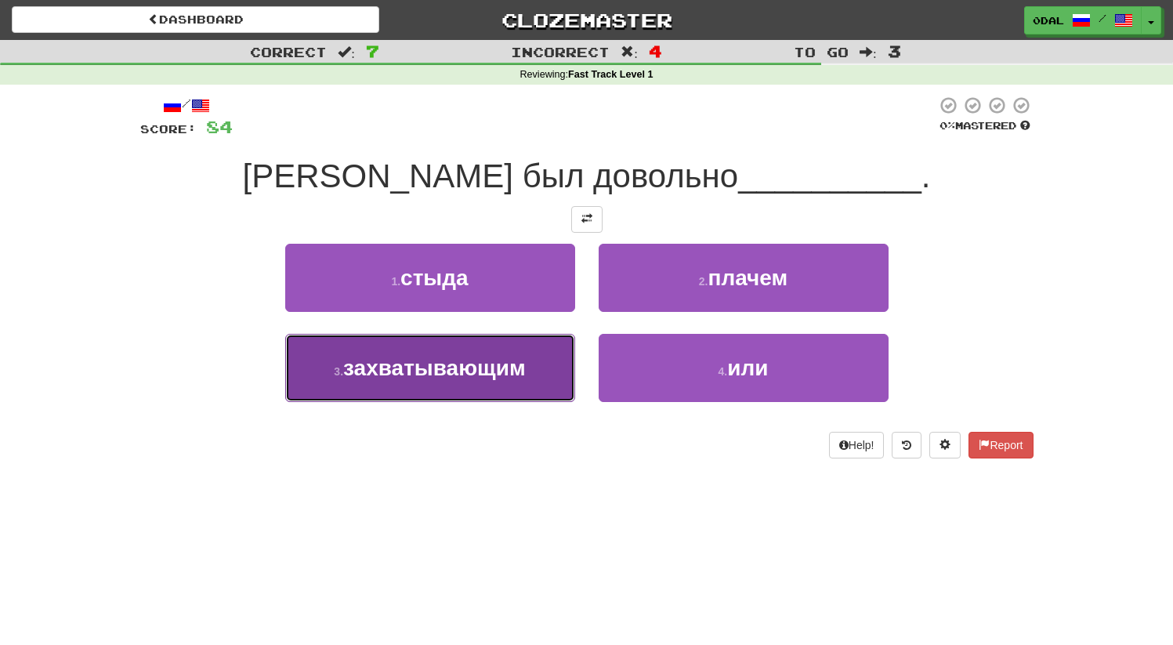
click at [515, 386] on button "3 . захватывающим" at bounding box center [430, 368] width 290 height 68
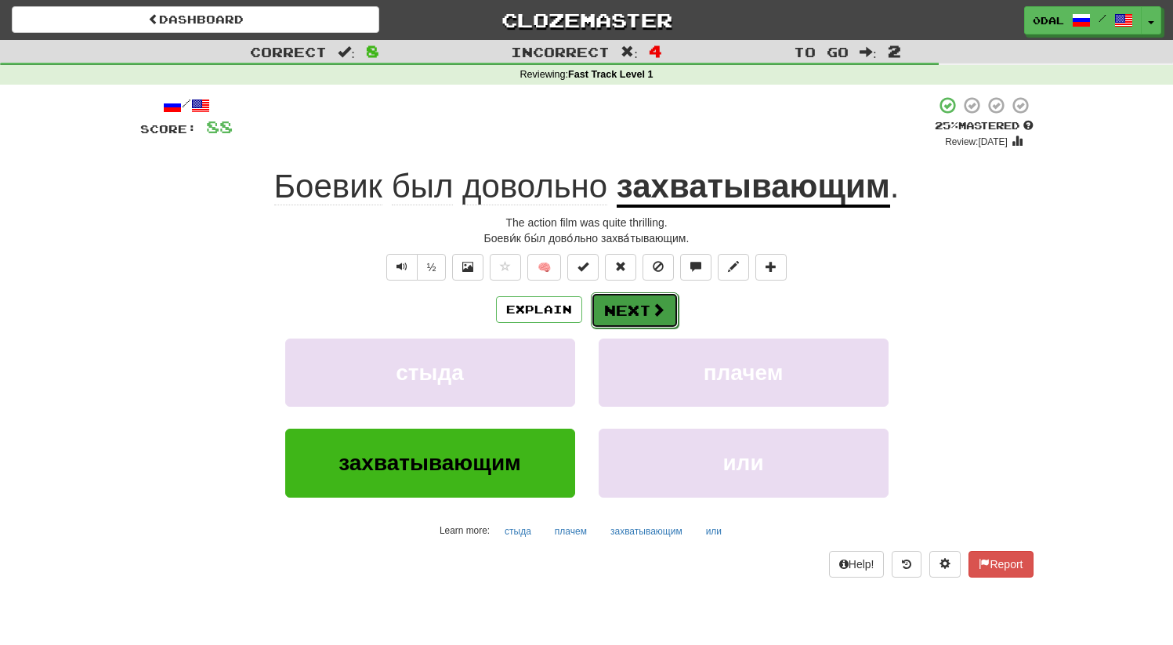
click at [652, 310] on span at bounding box center [658, 310] width 14 height 14
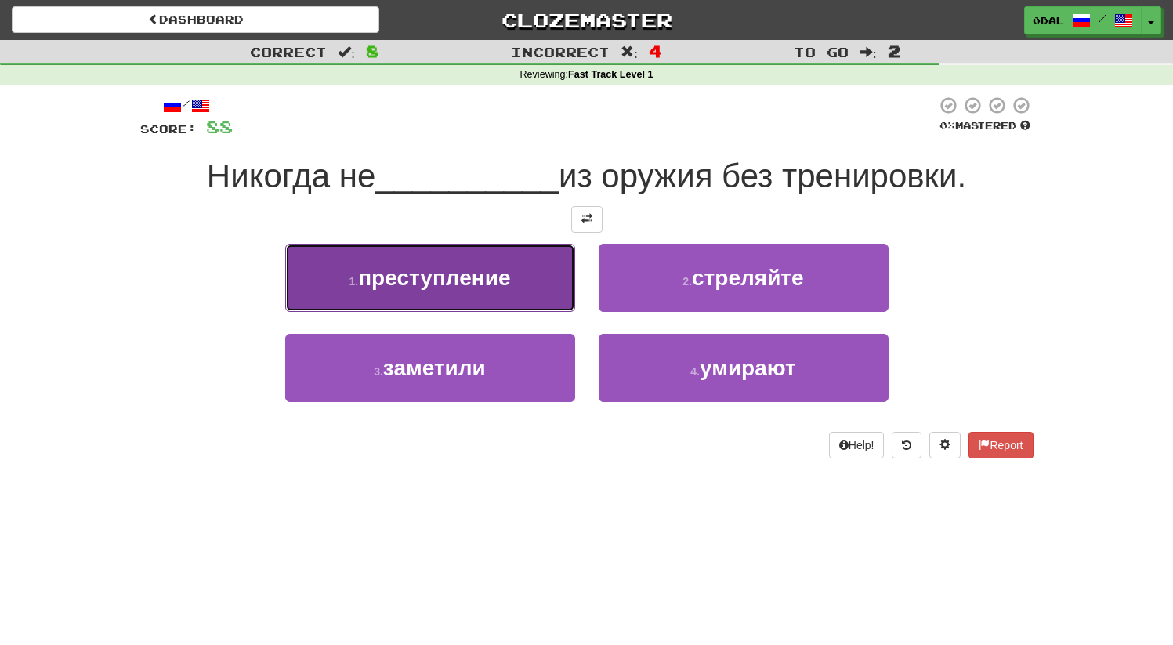
click at [559, 263] on button "1 . преступление" at bounding box center [430, 278] width 290 height 68
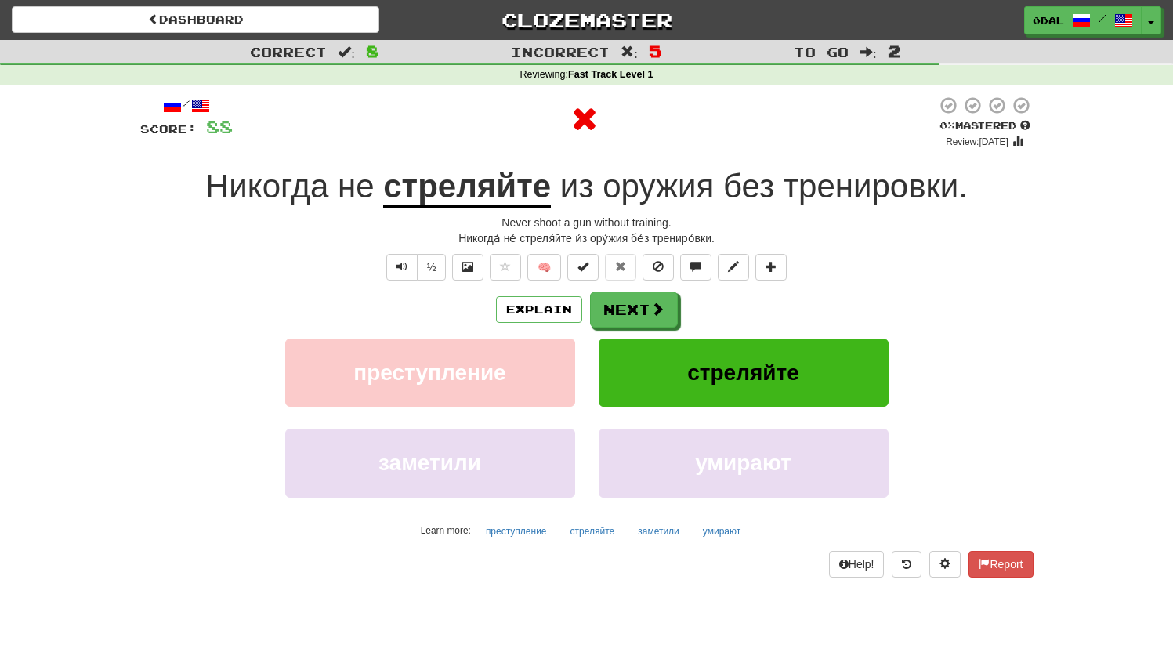
click at [479, 194] on u "стреляйте" at bounding box center [467, 188] width 168 height 40
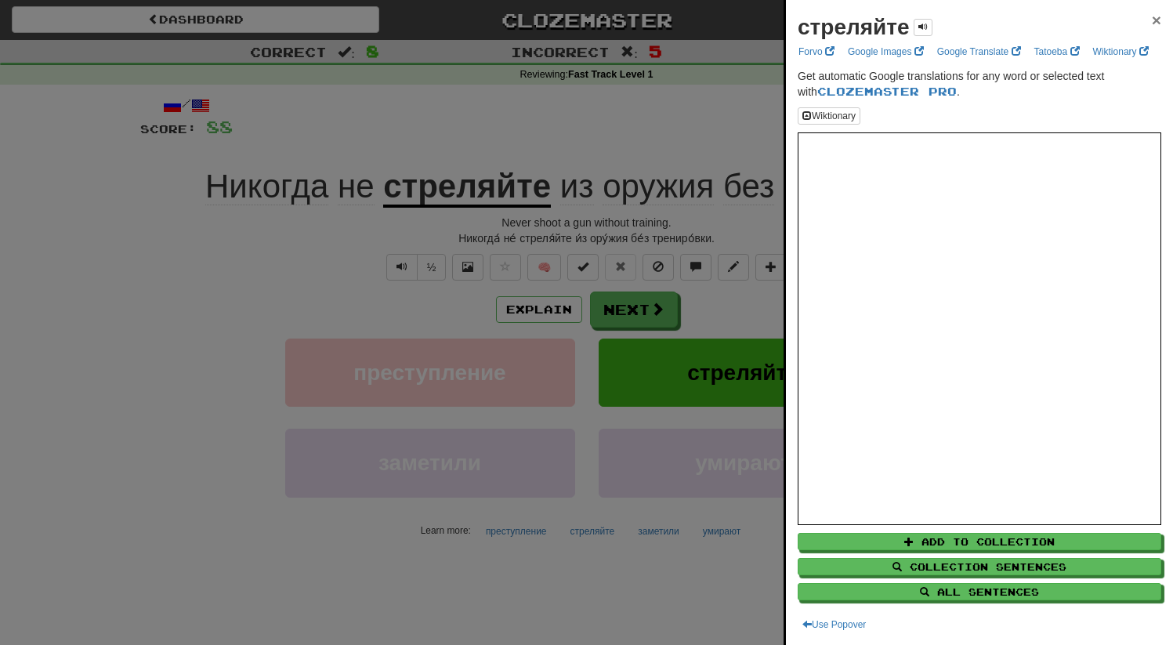
click at [1152, 22] on span "×" at bounding box center [1156, 20] width 9 height 18
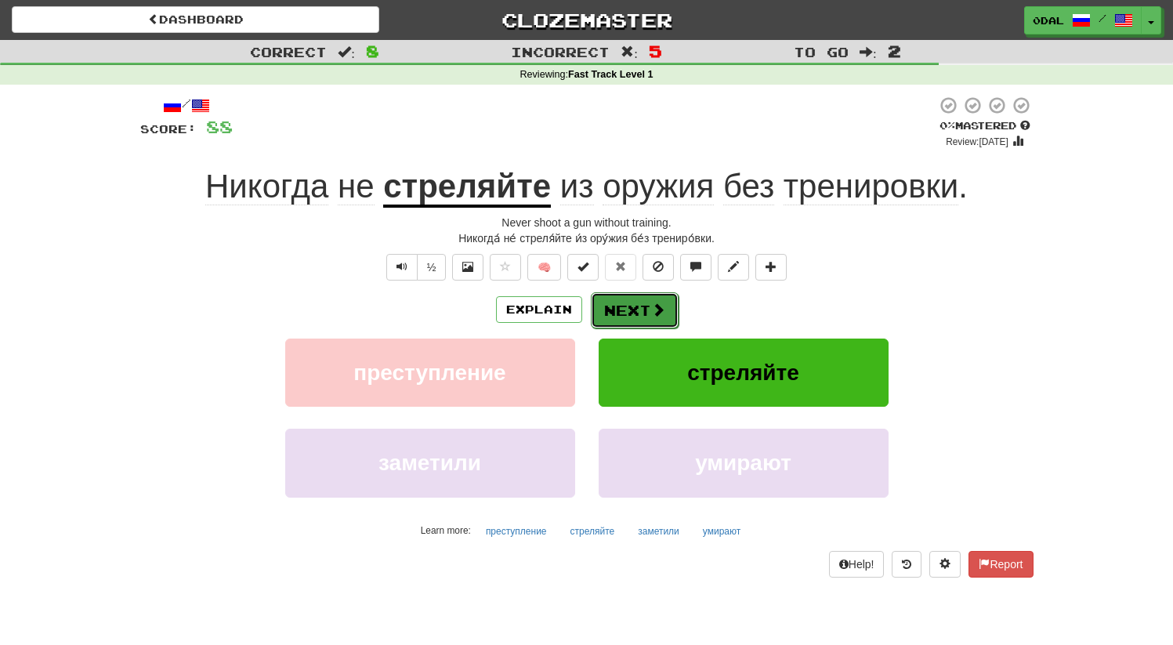
click at [647, 293] on button "Next" at bounding box center [635, 310] width 88 height 36
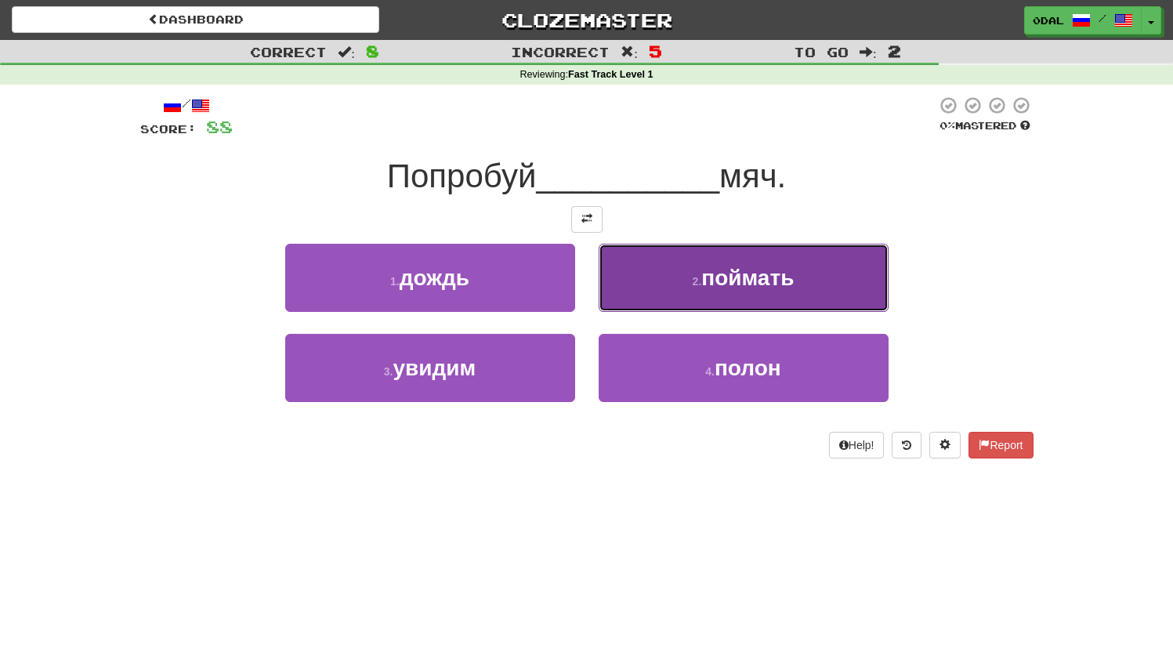
click at [757, 293] on button "2 . поймать" at bounding box center [744, 278] width 290 height 68
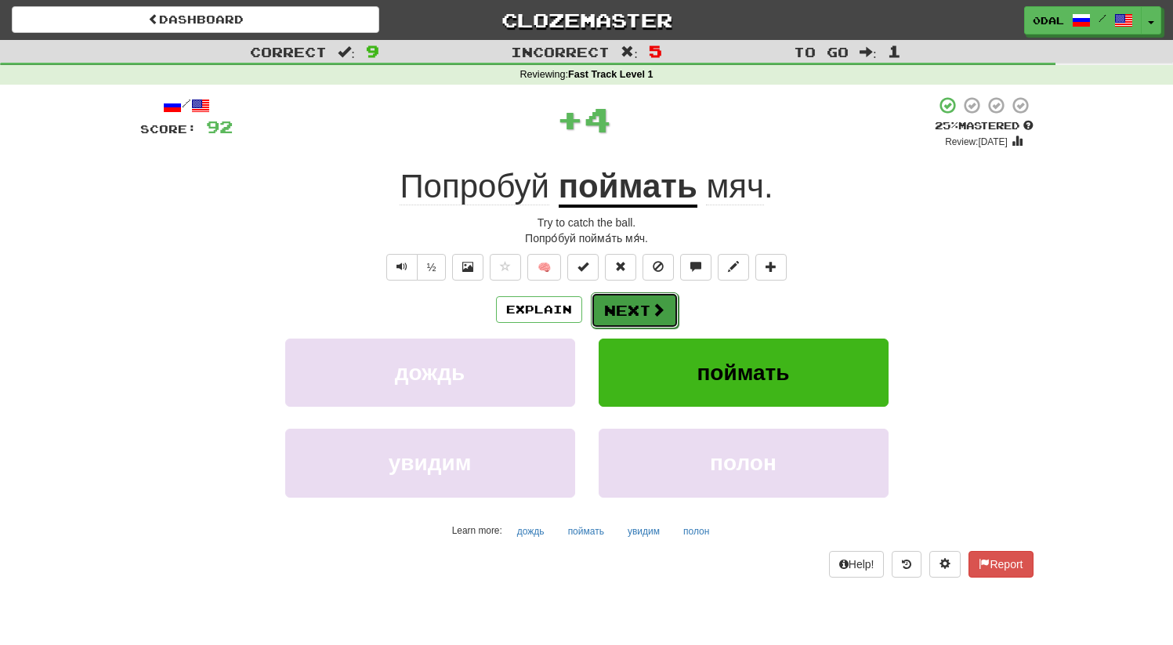
click at [630, 306] on button "Next" at bounding box center [635, 310] width 88 height 36
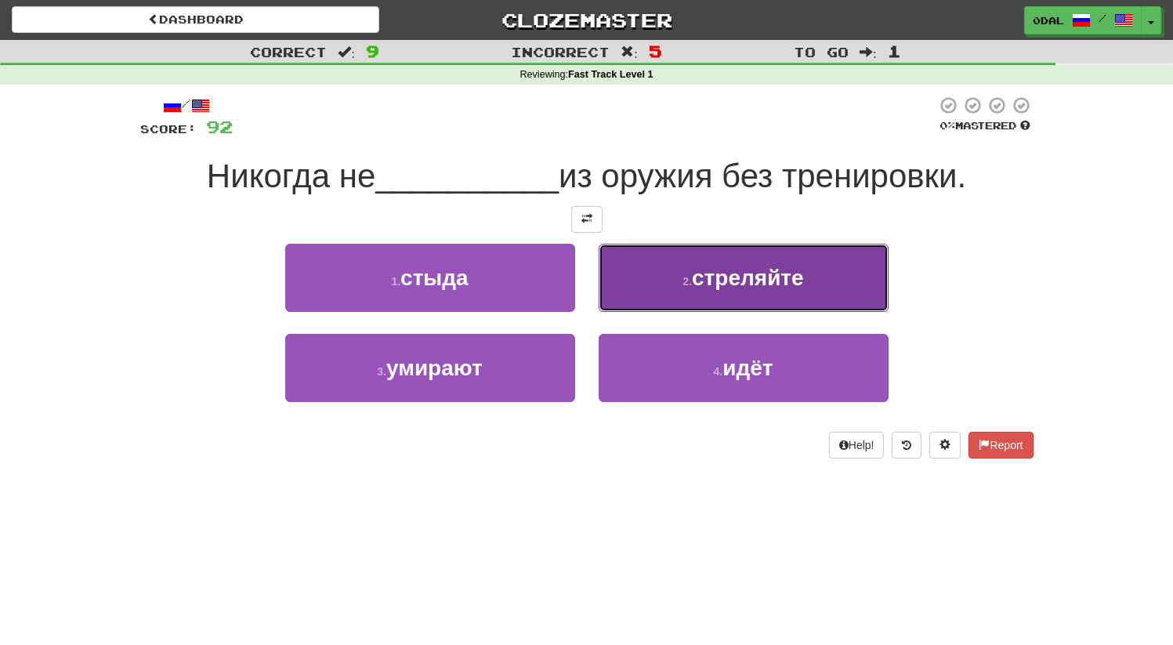
click at [745, 294] on button "2 . стреляйте" at bounding box center [744, 278] width 290 height 68
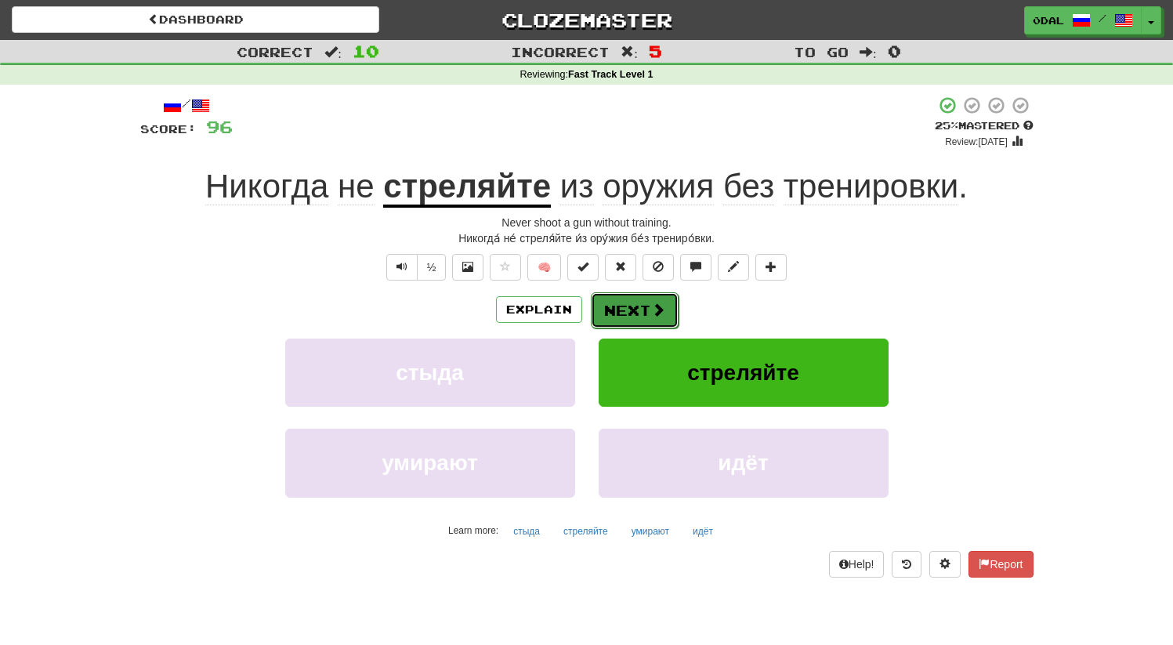
click at [647, 309] on button "Next" at bounding box center [635, 310] width 88 height 36
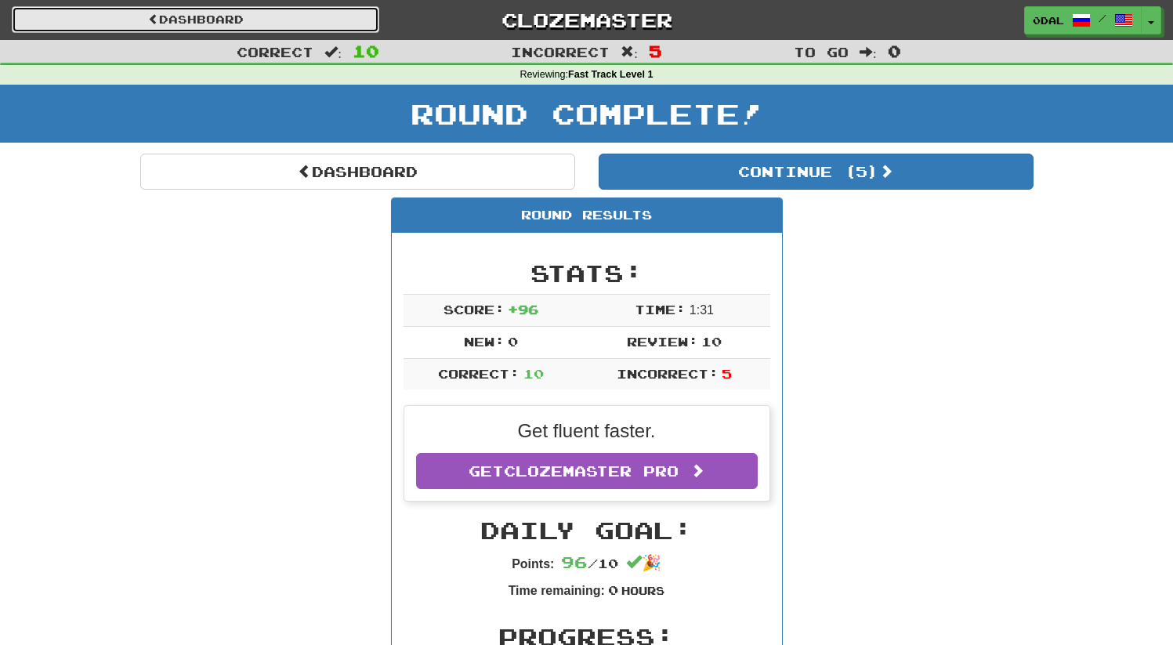
click at [285, 24] on link "Dashboard" at bounding box center [196, 19] width 368 height 27
